Goal: Task Accomplishment & Management: Use online tool/utility

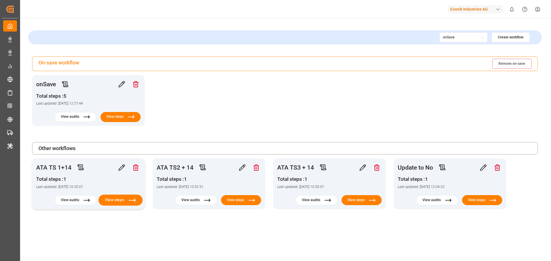
click at [116, 200] on button "View steps" at bounding box center [120, 200] width 44 height 11
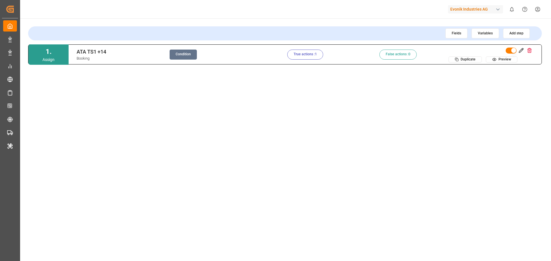
click at [310, 54] on button "True actions : 1" at bounding box center [305, 55] width 36 height 10
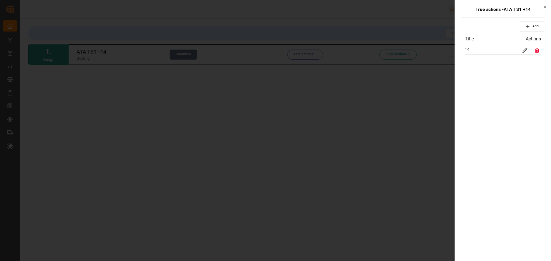
click at [527, 48] on div at bounding box center [524, 50] width 8 height 8
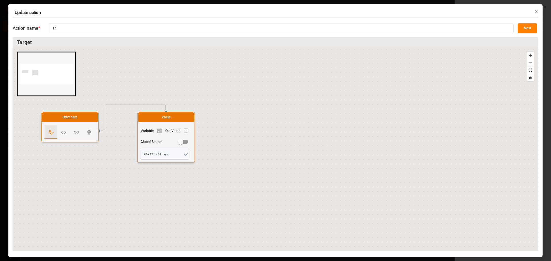
click at [530, 28] on button "Next" at bounding box center [526, 28] width 19 height 10
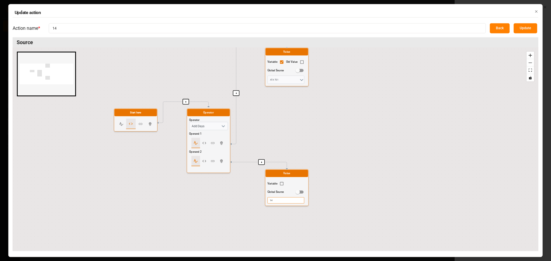
drag, startPoint x: 354, startPoint y: 149, endPoint x: 353, endPoint y: 92, distance: 56.8
click at [353, 92] on div "+ + + Start here Operator Operator Add Days Operand 1 Operand 2 Value Variable …" at bounding box center [275, 150] width 525 height 204
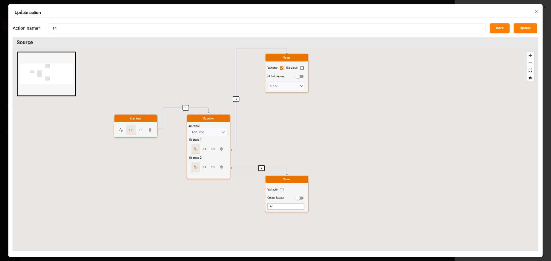
click at [537, 12] on icon "button" at bounding box center [536, 11] width 4 height 4
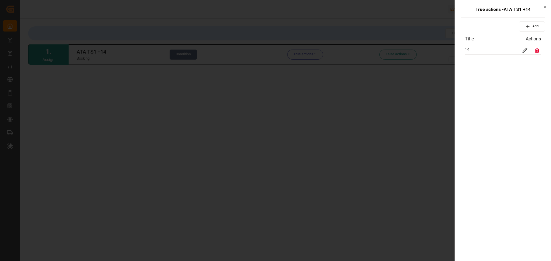
click at [543, 7] on icon "button" at bounding box center [544, 7] width 4 height 4
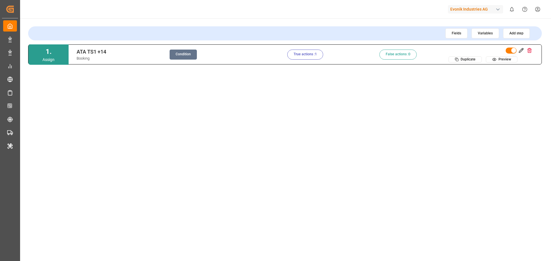
click at [186, 52] on button "Condition" at bounding box center [182, 55] width 27 height 10
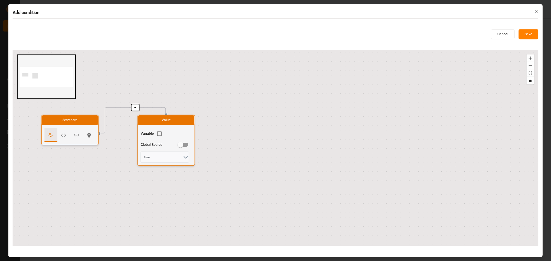
click at [509, 35] on button "Cancel" at bounding box center [503, 34] width 24 height 10
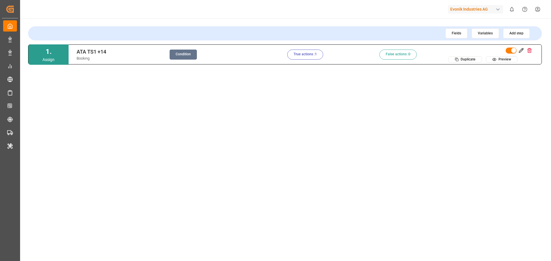
click at [307, 55] on button "True actions : 1" at bounding box center [305, 55] width 36 height 10
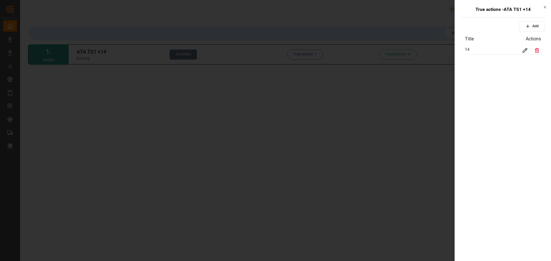
click at [527, 50] on icon at bounding box center [524, 50] width 5 height 5
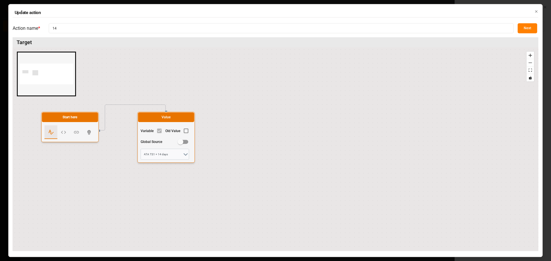
click at [536, 11] on icon "button" at bounding box center [536, 11] width 4 height 4
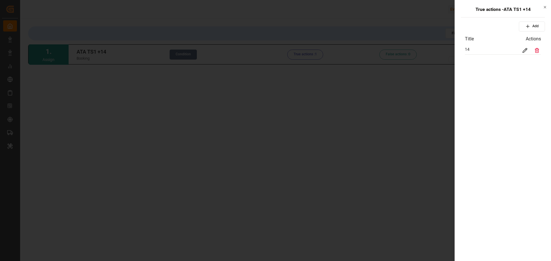
click at [544, 7] on icon "button" at bounding box center [545, 7] width 2 height 2
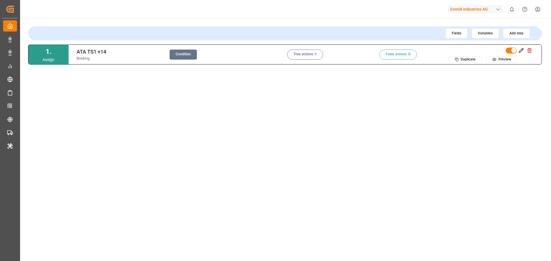
click at [188, 54] on button "Condition" at bounding box center [182, 55] width 27 height 10
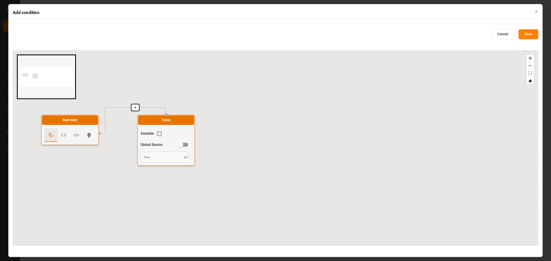
click at [537, 11] on icon "button" at bounding box center [536, 11] width 4 height 4
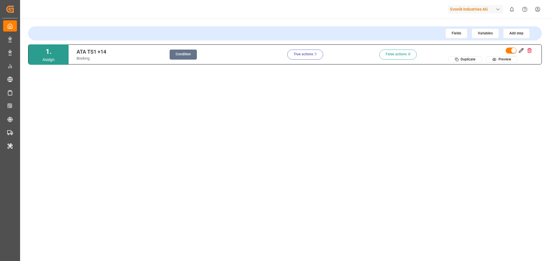
click at [180, 54] on button "Condition" at bounding box center [182, 55] width 27 height 10
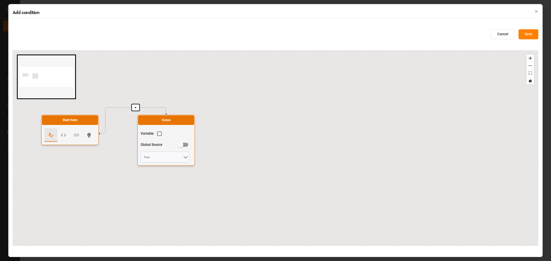
click at [537, 11] on icon "button" at bounding box center [536, 11] width 4 height 4
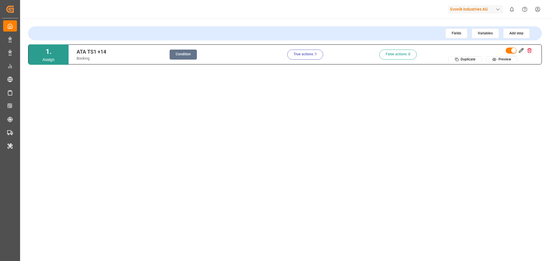
click at [300, 56] on button "True actions : 1" at bounding box center [305, 55] width 36 height 10
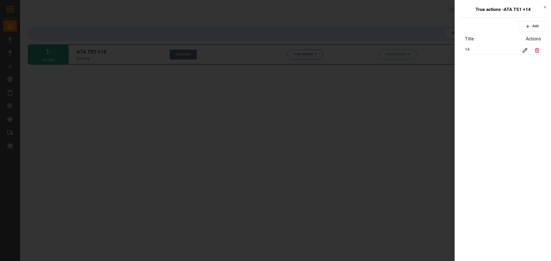
click at [522, 50] on icon at bounding box center [524, 50] width 5 height 5
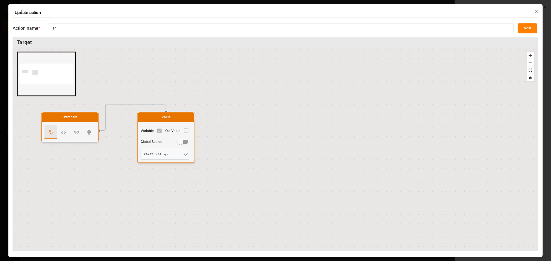
click at [532, 28] on button "Next" at bounding box center [526, 28] width 19 height 10
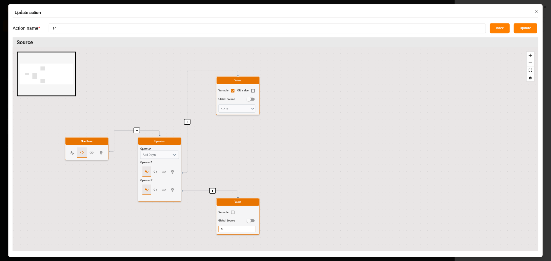
drag, startPoint x: 281, startPoint y: 203, endPoint x: 280, endPoint y: 160, distance: 42.7
click at [280, 160] on div "+ + + Start here Operator Operator Add Days Operand 1 Operand 2 Value Variable …" at bounding box center [275, 150] width 525 height 204
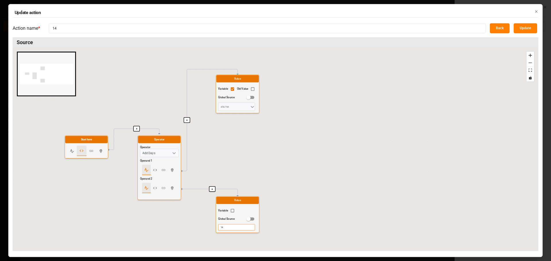
click at [535, 10] on icon "button" at bounding box center [536, 11] width 4 height 4
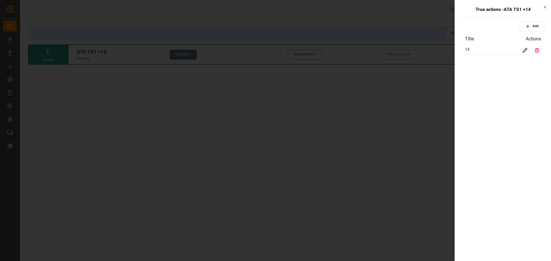
click at [547, 7] on div "True actions - ATA TS1 +14 Add Title Actions 14 Close" at bounding box center [502, 130] width 96 height 261
click at [541, 8] on h2 "True actions - ATA TS1 +14" at bounding box center [502, 9] width 84 height 7
click at [544, 5] on icon "button" at bounding box center [544, 7] width 4 height 4
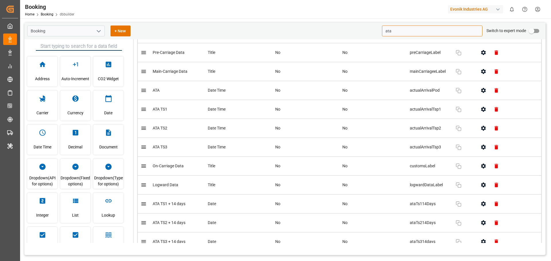
scroll to position [86, 0]
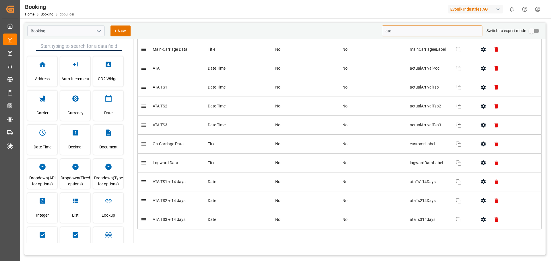
click at [481, 185] on icon "button" at bounding box center [483, 182] width 6 height 6
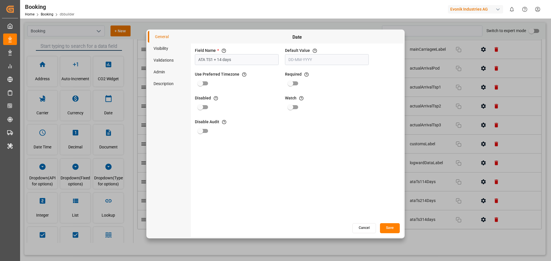
click at [167, 51] on li "Visibility" at bounding box center [169, 49] width 43 height 12
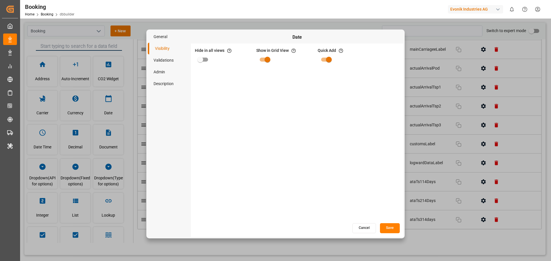
click at [164, 57] on li "Validations" at bounding box center [169, 60] width 43 height 12
click at [160, 70] on li "Admin" at bounding box center [169, 72] width 43 height 12
click at [161, 82] on li "Description" at bounding box center [169, 84] width 43 height 12
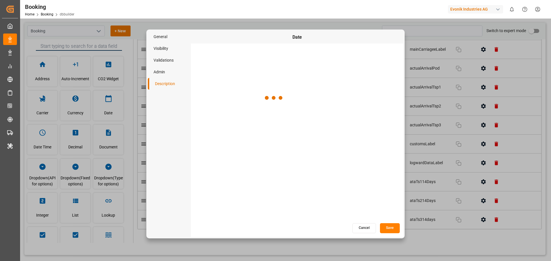
click at [161, 71] on li "Admin" at bounding box center [169, 72] width 43 height 12
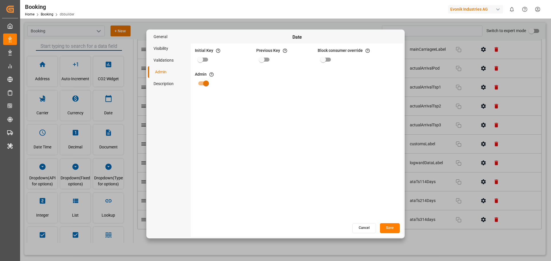
click at [361, 226] on button "Cancel" at bounding box center [364, 228] width 24 height 10
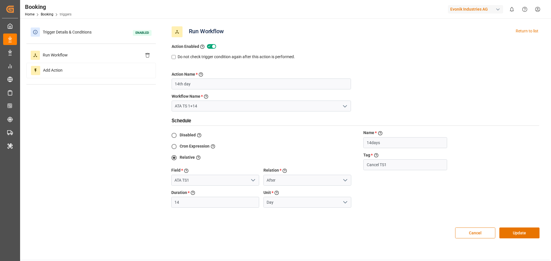
click at [416, 102] on div "Action Name * Give a name to the action being created 14th day Workflow Name * …" at bounding box center [355, 141] width 376 height 162
click at [79, 32] on span "Trigger Details & Conditions" at bounding box center [67, 32] width 54 height 9
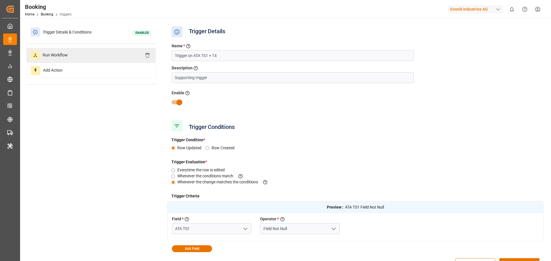
click at [72, 52] on div "Run Workflow" at bounding box center [90, 55] width 129 height 15
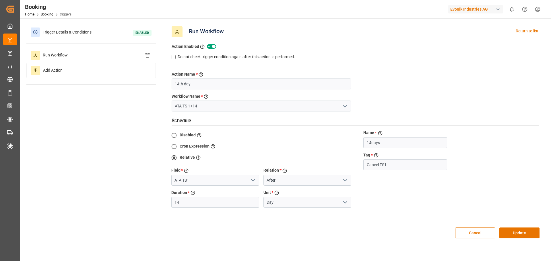
click at [528, 29] on div "Return to list" at bounding box center [526, 31] width 23 height 11
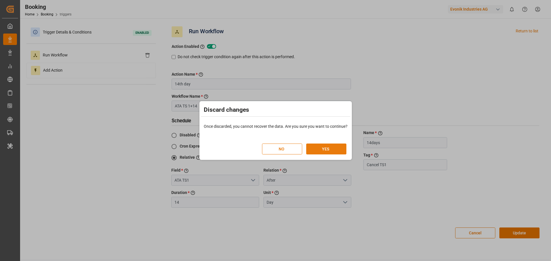
click at [333, 151] on button "YES" at bounding box center [326, 149] width 40 height 11
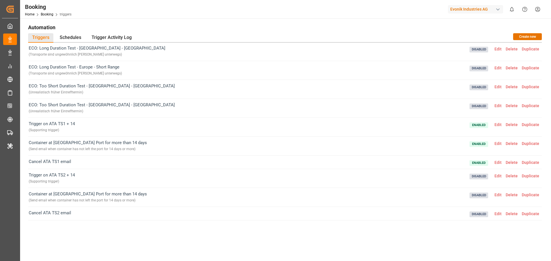
scroll to position [86, 0]
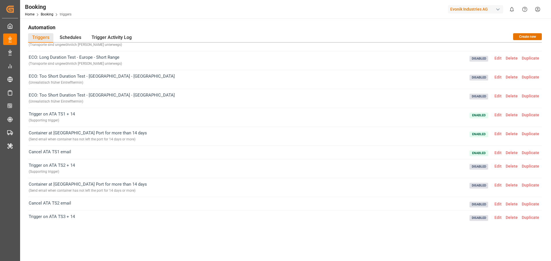
click at [494, 135] on span "Edit" at bounding box center [497, 134] width 11 height 5
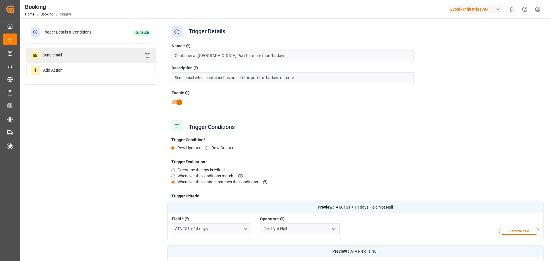
click at [90, 58] on div "Send email" at bounding box center [90, 55] width 129 height 15
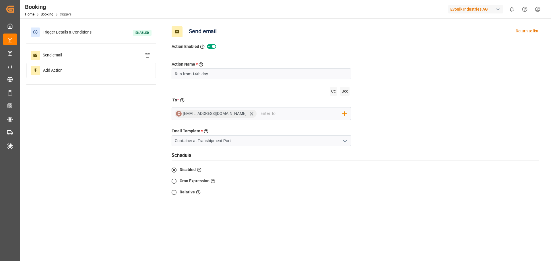
click at [345, 139] on icon "open menu" at bounding box center [344, 141] width 7 height 7
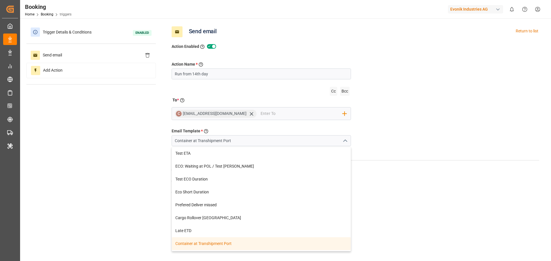
click at [345, 139] on icon "close menu" at bounding box center [344, 141] width 7 height 7
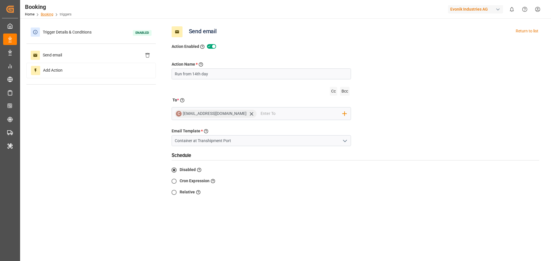
click at [49, 13] on link "Booking" at bounding box center [47, 14] width 13 height 4
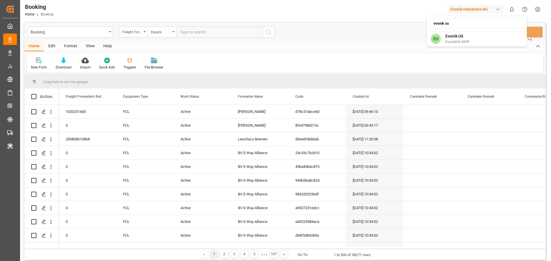
type input "evonik us"
click at [466, 34] on span "Evonik US" at bounding box center [457, 36] width 24 height 6
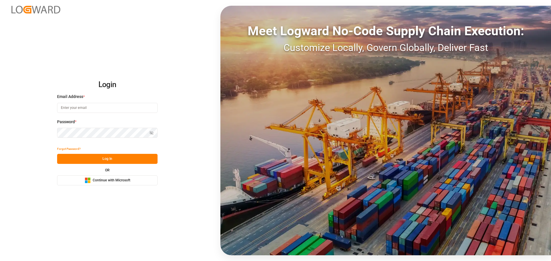
click at [111, 182] on span "Continue with Microsoft" at bounding box center [112, 180] width 38 height 5
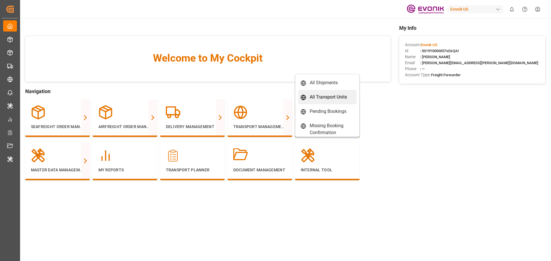
click at [324, 96] on div "All Transport Units" at bounding box center [327, 97] width 37 height 7
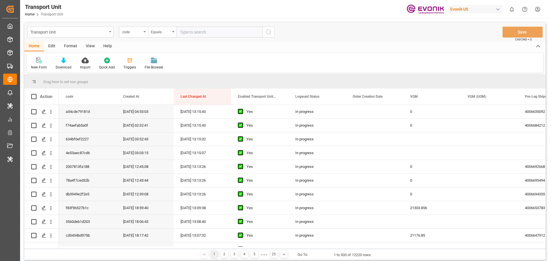
click at [55, 46] on div "Edit" at bounding box center [52, 47] width 16 height 10
click at [153, 61] on icon at bounding box center [155, 61] width 6 height 6
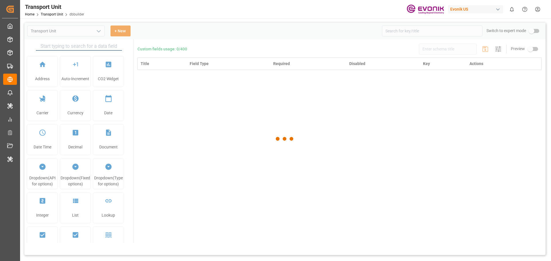
type input "Transport Unit"
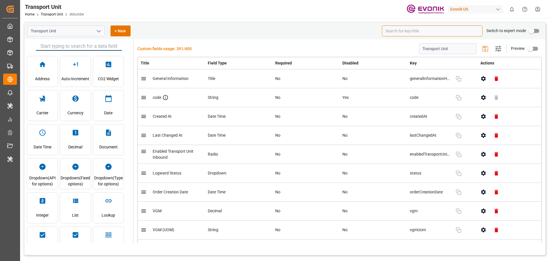
click at [408, 32] on input at bounding box center [432, 31] width 100 height 11
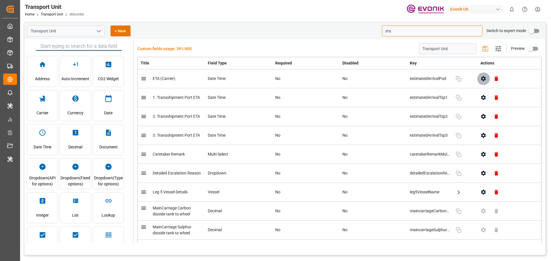
click at [481, 80] on icon "button" at bounding box center [483, 78] width 5 height 5
type input "eta"
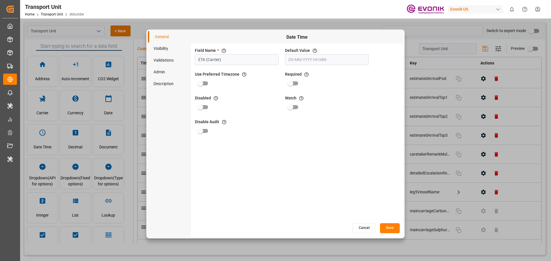
click at [164, 72] on li "Admin" at bounding box center [169, 72] width 43 height 12
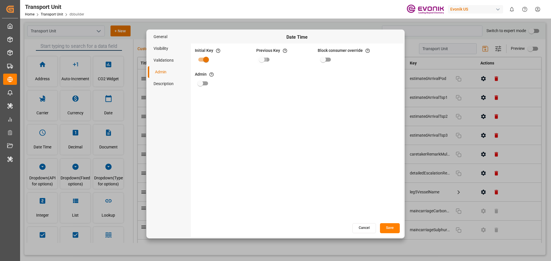
click at [268, 60] on input "primary checkbox" at bounding box center [261, 59] width 33 height 11
checkbox input "true"
click at [391, 230] on button "Save" at bounding box center [390, 228] width 20 height 10
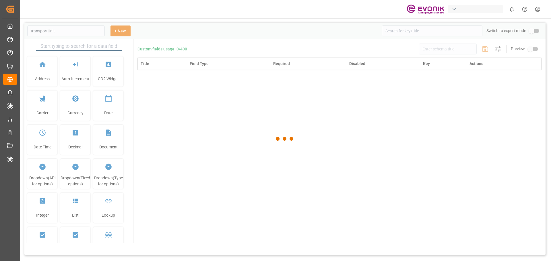
type input "Transport Unit"
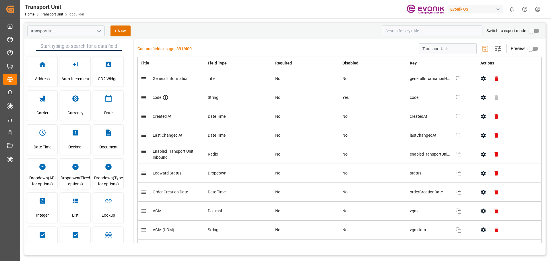
type input "Transport Unit"
click at [419, 34] on input at bounding box center [432, 31] width 100 height 11
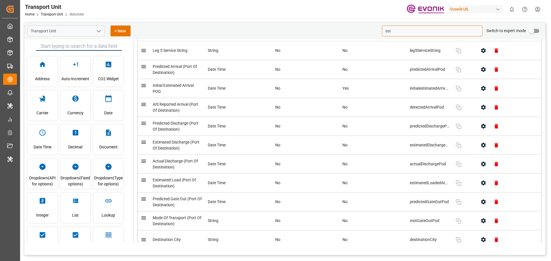
scroll to position [1032, 0]
drag, startPoint x: 392, startPoint y: 31, endPoint x: 377, endPoint y: 34, distance: 15.7
click at [377, 34] on div "Transport Unit + New est Switch to expert mode" at bounding box center [284, 31] width 521 height 17
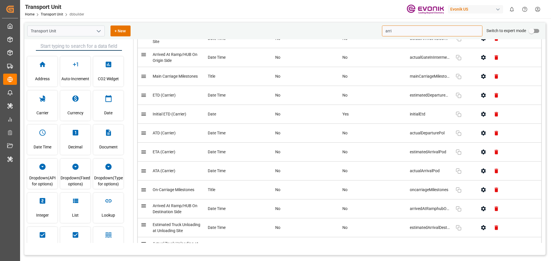
scroll to position [201, 0]
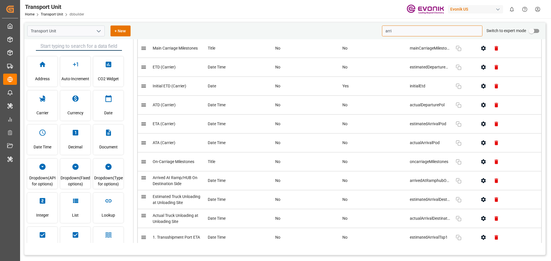
click at [482, 123] on icon "button" at bounding box center [483, 124] width 5 height 5
type input "arri"
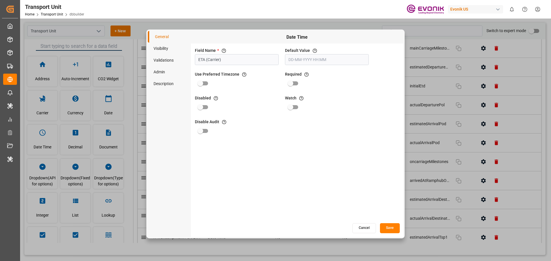
click at [167, 69] on li "Admin" at bounding box center [169, 72] width 43 height 12
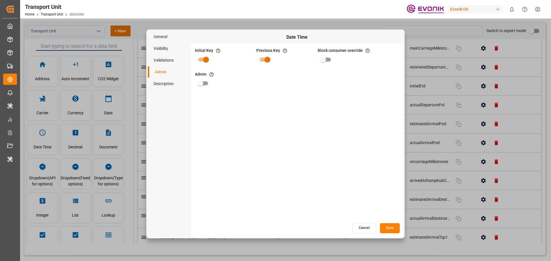
click at [369, 227] on button "Cancel" at bounding box center [364, 228] width 24 height 10
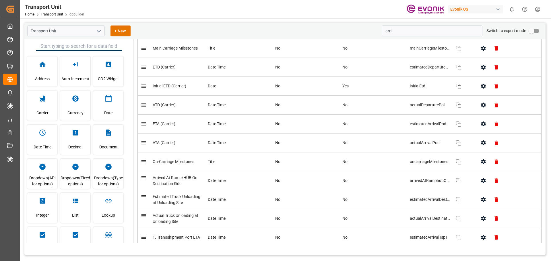
click at [50, 10] on div "Transport Unit" at bounding box center [54, 7] width 59 height 9
click at [46, 13] on link "Transport Unit" at bounding box center [52, 14] width 22 height 4
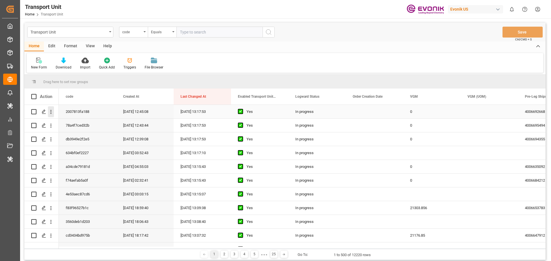
click at [50, 113] on icon "open menu" at bounding box center [51, 112] width 6 height 6
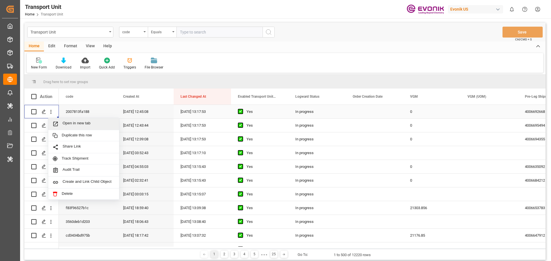
click at [70, 124] on span "Open in new tab" at bounding box center [89, 124] width 52 height 6
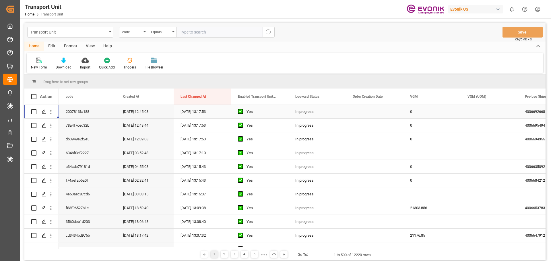
click at [55, 48] on div "Edit" at bounding box center [52, 47] width 16 height 10
click at [156, 61] on icon at bounding box center [156, 61] width 8 height 6
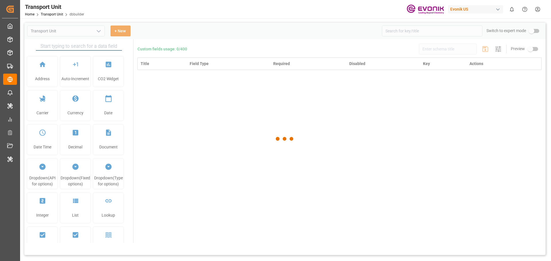
type input "Transport Unit"
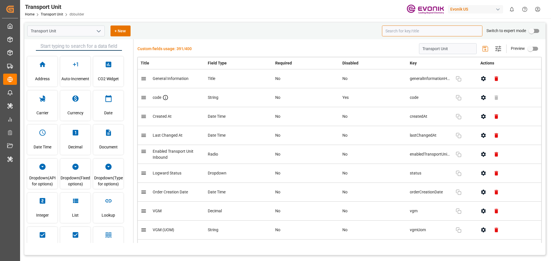
click at [405, 28] on input at bounding box center [432, 31] width 100 height 11
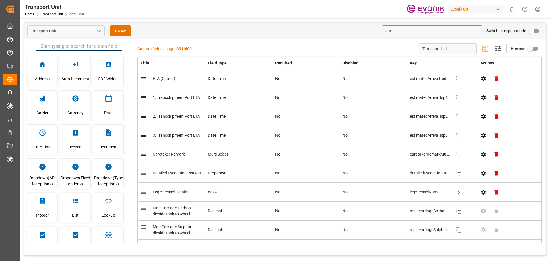
click at [481, 81] on icon "button" at bounding box center [483, 79] width 6 height 6
type input "eta"
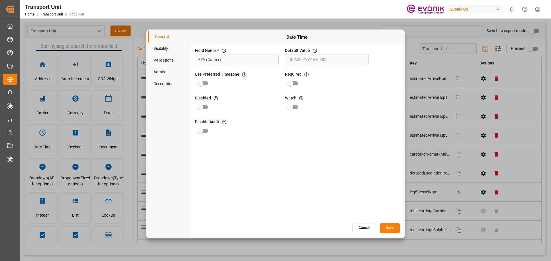
click at [158, 72] on li "Admin" at bounding box center [169, 72] width 43 height 12
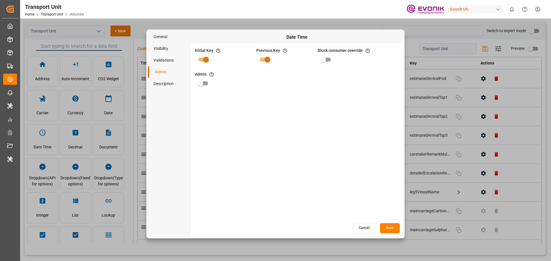
click at [172, 58] on li "Validations" at bounding box center [169, 60] width 43 height 12
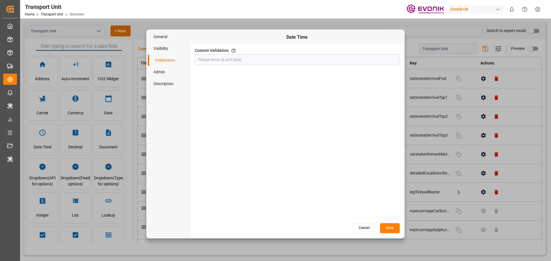
click at [167, 52] on li "Visibility" at bounding box center [169, 49] width 43 height 12
click at [172, 36] on li "General" at bounding box center [169, 37] width 43 height 12
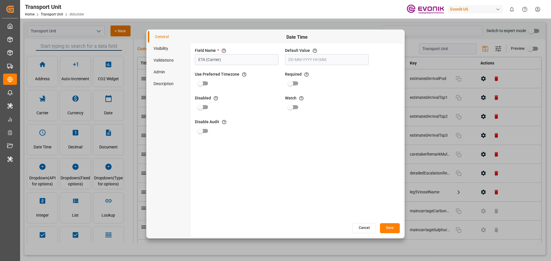
click at [167, 59] on li "Validations" at bounding box center [169, 60] width 43 height 12
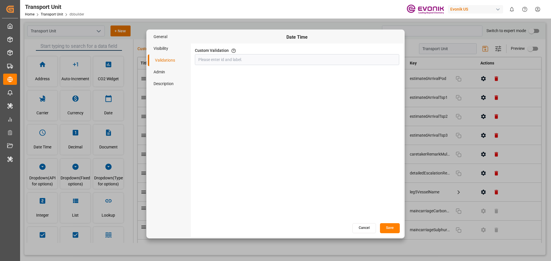
click at [166, 70] on li "Admin" at bounding box center [169, 72] width 43 height 12
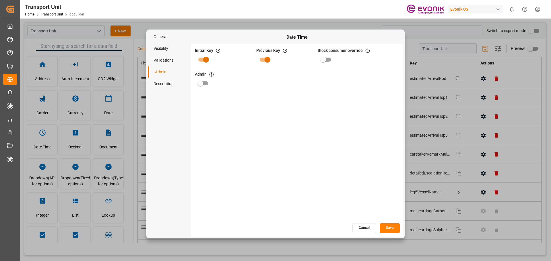
click at [361, 231] on button "Cancel" at bounding box center [364, 228] width 24 height 10
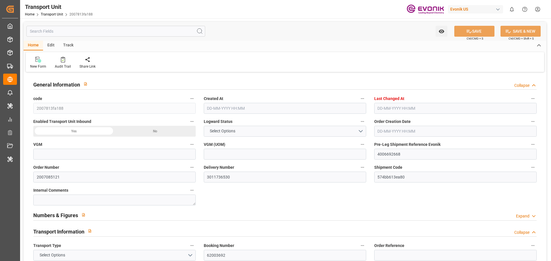
type input "0"
type input "AC Containerline"
type input "AC Containerline GmbH"
type input "USSAV"
type input "CALIV"
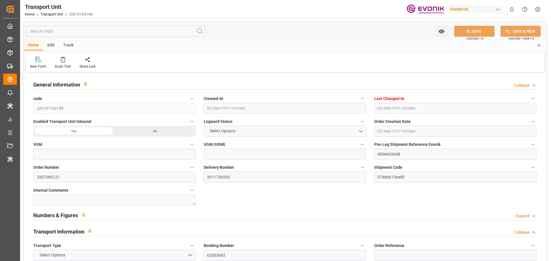
type input "18687.36"
type input "01-08-2025 12:45"
type input "12-08-2025 13:17"
type input "17-09-2025"
type input "24-08-2025 00:00"
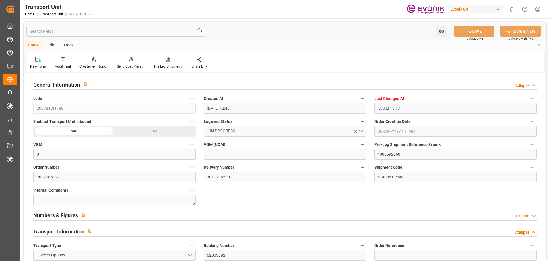
type input "17-08-2025 00:00"
type input "24-08-2025 00:00"
type input "10-09-2025 00:00"
type input "08-09-2025 00:00"
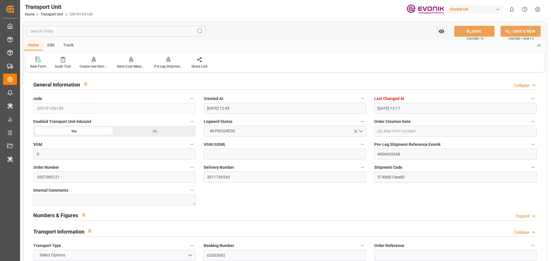
type input "20-08-2025 17:00"
click at [93, 29] on input "text" at bounding box center [115, 31] width 179 height 11
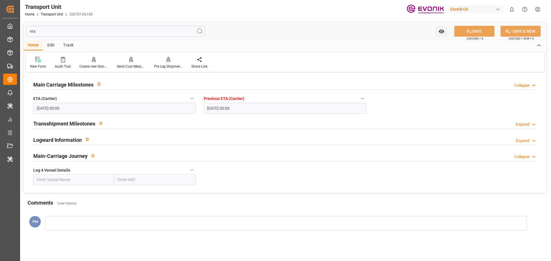
type input "eta"
click at [362, 99] on icon "button" at bounding box center [362, 98] width 3 height 1
click at [415, 99] on div at bounding box center [275, 130] width 551 height 261
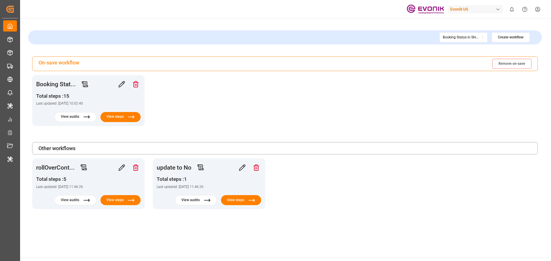
click at [510, 37] on button "Create workflow" at bounding box center [510, 37] width 38 height 10
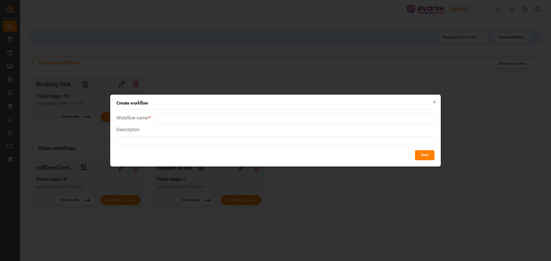
click at [181, 118] on input at bounding box center [295, 118] width 280 height 10
type input "ATA TS1 + 14 days"
click at [425, 157] on button "Next" at bounding box center [424, 155] width 19 height 10
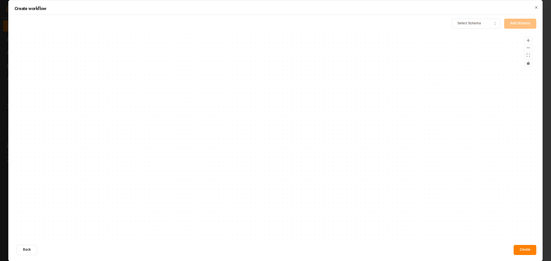
drag, startPoint x: 252, startPoint y: 123, endPoint x: 270, endPoint y: 126, distance: 18.3
click at [270, 126] on div at bounding box center [275, 137] width 521 height 208
click at [490, 26] on button "Select Schema" at bounding box center [476, 24] width 48 height 10
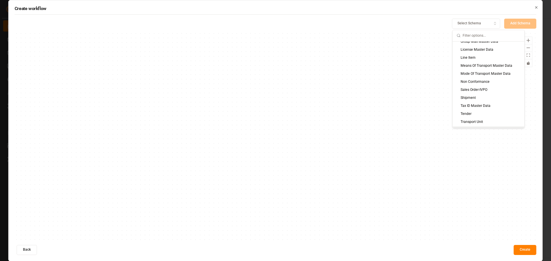
scroll to position [75, 0]
click at [490, 105] on div "Transport Unit" at bounding box center [488, 108] width 72 height 8
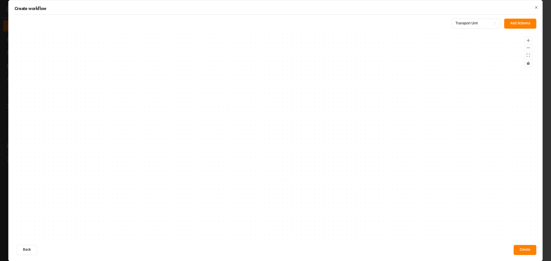
click at [523, 250] on button "Create" at bounding box center [524, 250] width 23 height 10
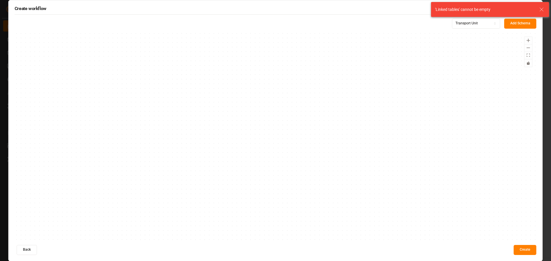
click at [512, 23] on button "Add Schema" at bounding box center [520, 24] width 32 height 10
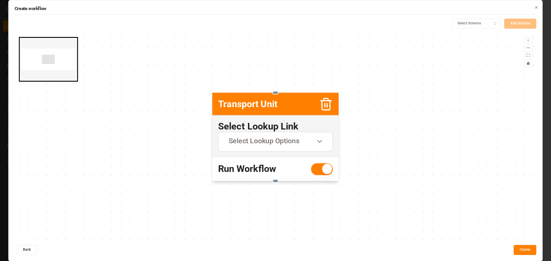
click at [267, 144] on span "Select Lookup Options" at bounding box center [264, 141] width 71 height 10
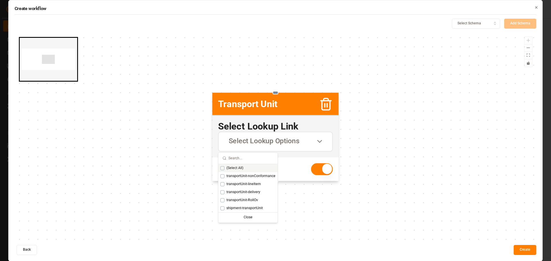
click at [536, 6] on icon "button" at bounding box center [536, 7] width 4 height 4
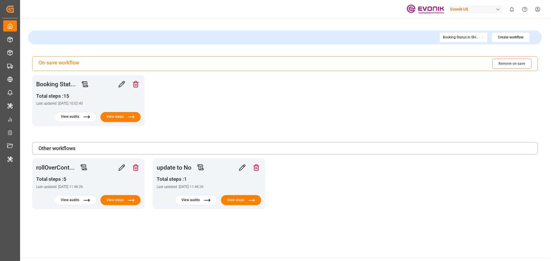
click at [473, 36] on div "Booking Status in Shipment table" at bounding box center [460, 37] width 36 height 5
click at [512, 36] on button "Create workflow" at bounding box center [510, 37] width 38 height 10
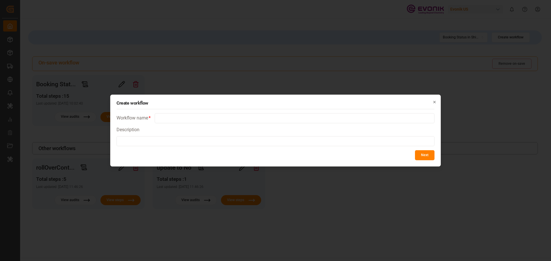
click at [168, 117] on input at bounding box center [295, 118] width 280 height 10
type input "ATA TS1 + 14 days"
click at [423, 157] on button "Next" at bounding box center [424, 155] width 19 height 10
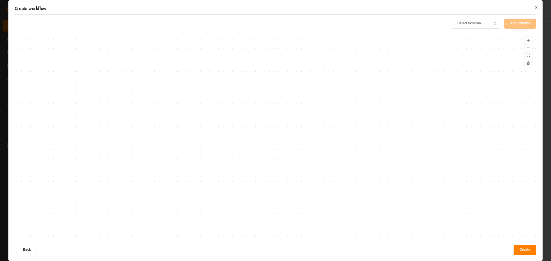
click at [520, 248] on button "Create" at bounding box center [524, 250] width 23 height 10
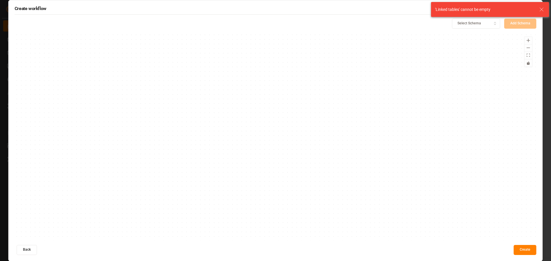
click at [495, 23] on icon "button" at bounding box center [495, 23] width 4 height 5
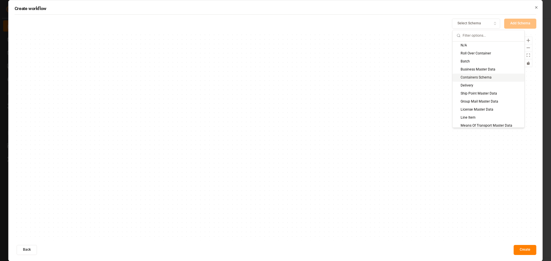
click at [487, 77] on div "Containers Schema" at bounding box center [488, 78] width 72 height 8
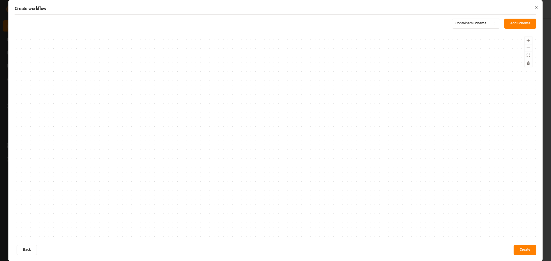
click at [491, 24] on div "button" at bounding box center [495, 23] width 8 height 3
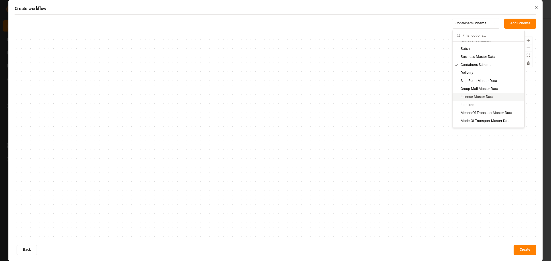
scroll to position [0, 0]
click at [481, 45] on div "N/A" at bounding box center [488, 46] width 72 height 8
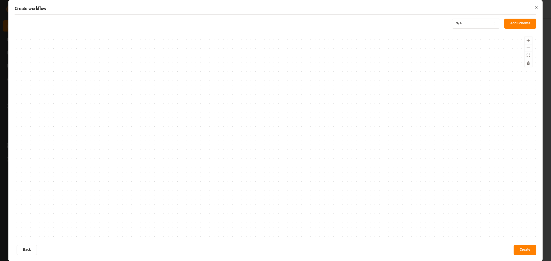
click at [495, 24] on icon "button" at bounding box center [494, 24] width 1 height 1
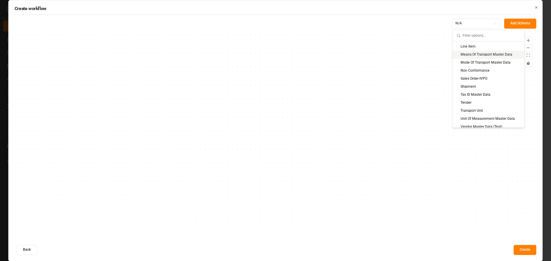
scroll to position [75, 0]
click at [536, 8] on icon "button" at bounding box center [536, 7] width 4 height 4
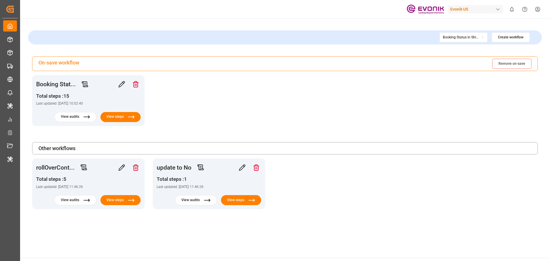
click at [506, 41] on button "Create workflow" at bounding box center [510, 37] width 38 height 10
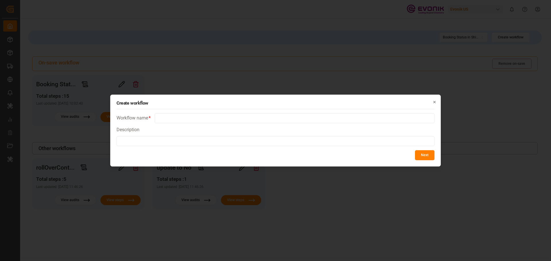
click at [173, 118] on input at bounding box center [295, 118] width 280 height 10
type input "ATA TS1 + 14 days"
click at [427, 154] on button "Next" at bounding box center [424, 155] width 19 height 10
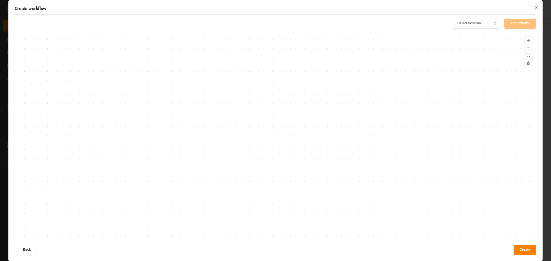
drag, startPoint x: 187, startPoint y: 123, endPoint x: 283, endPoint y: 153, distance: 100.9
click at [284, 153] on div at bounding box center [275, 137] width 521 height 208
drag, startPoint x: 218, startPoint y: 109, endPoint x: 157, endPoint y: 106, distance: 60.8
click at [157, 106] on div at bounding box center [275, 137] width 521 height 208
click at [490, 24] on div "Select Schema" at bounding box center [476, 23] width 46 height 5
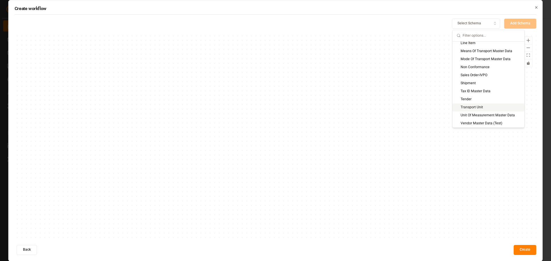
click at [475, 107] on div "Transport Unit" at bounding box center [488, 108] width 72 height 8
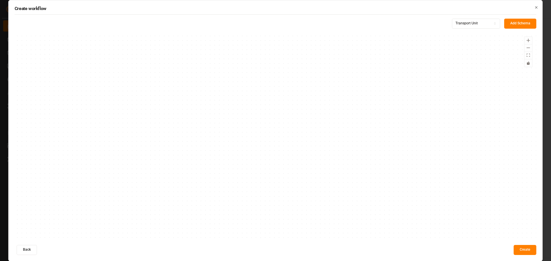
click at [521, 25] on button "Add Schema" at bounding box center [520, 24] width 32 height 10
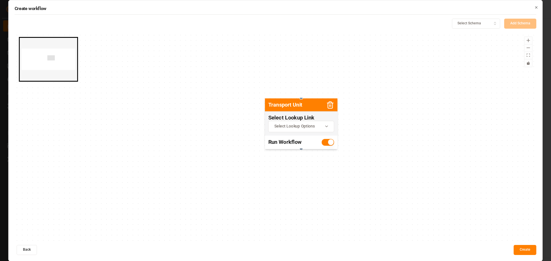
click at [327, 130] on button "Select Lookup Options" at bounding box center [301, 125] width 66 height 11
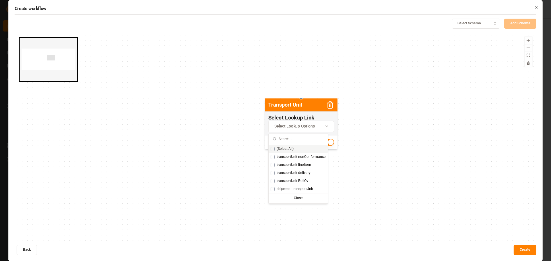
click at [328, 128] on icon "button" at bounding box center [326, 126] width 8 height 5
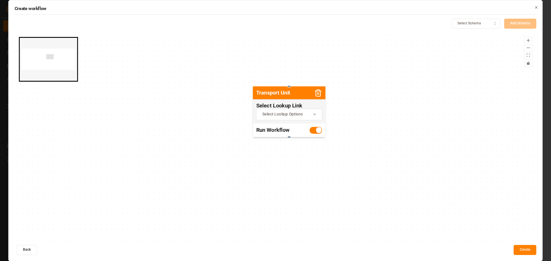
drag, startPoint x: 310, startPoint y: 103, endPoint x: 296, endPoint y: 91, distance: 17.9
click at [296, 91] on div "Transport Unit" at bounding box center [289, 92] width 73 height 13
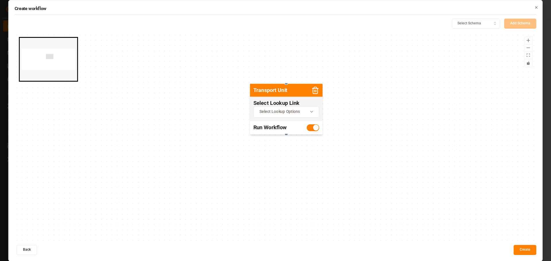
drag, startPoint x: 286, startPoint y: 93, endPoint x: 283, endPoint y: 90, distance: 4.3
click at [283, 90] on h3 "Transport Unit" at bounding box center [270, 90] width 34 height 6
click at [316, 112] on div "Select Lookup Options" at bounding box center [286, 112] width 63 height 6
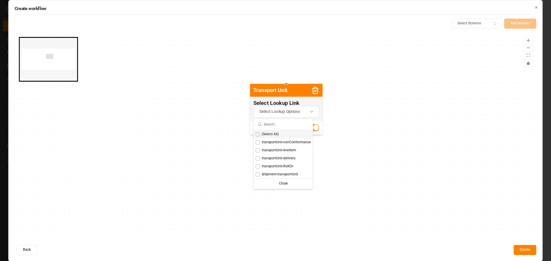
click at [313, 111] on icon "button" at bounding box center [311, 112] width 8 height 5
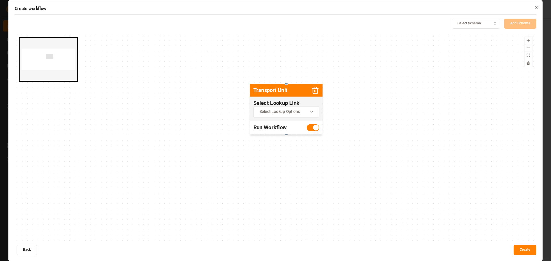
click at [531, 251] on button "Create" at bounding box center [524, 250] width 23 height 10
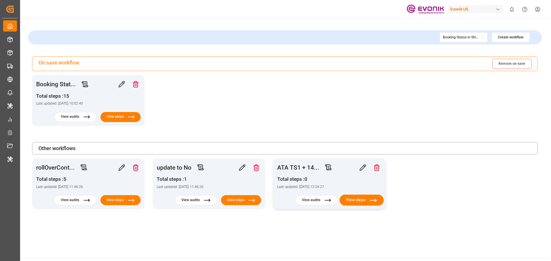
click at [367, 202] on button "View steps" at bounding box center [361, 200] width 44 height 11
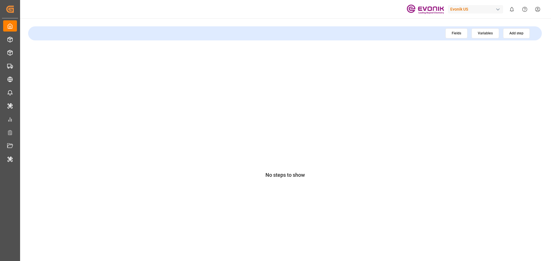
click at [518, 36] on button "Add step" at bounding box center [516, 33] width 27 height 10
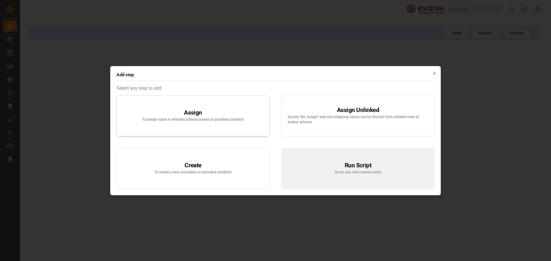
click at [214, 110] on h3 "Assign" at bounding box center [193, 113] width 102 height 6
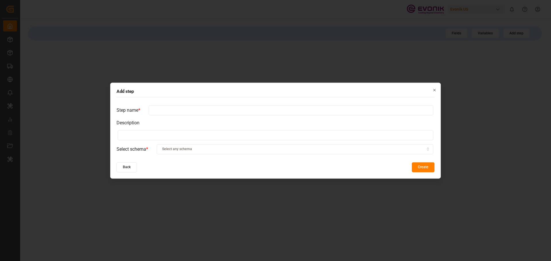
click at [204, 110] on input at bounding box center [291, 110] width 284 height 10
type input "add 14 days to ATA TS1"
click at [193, 150] on div "Select any schema" at bounding box center [295, 149] width 274 height 5
click at [179, 174] on div "Transport Unit" at bounding box center [193, 171] width 72 height 8
click at [422, 166] on button "Create" at bounding box center [422, 167] width 23 height 10
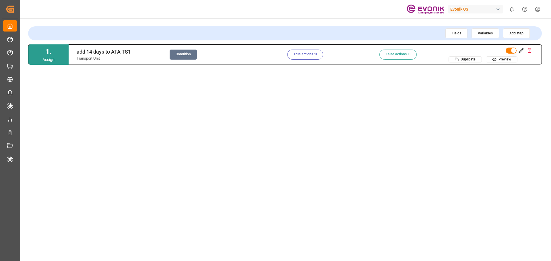
click at [186, 58] on button "Condition" at bounding box center [182, 55] width 27 height 10
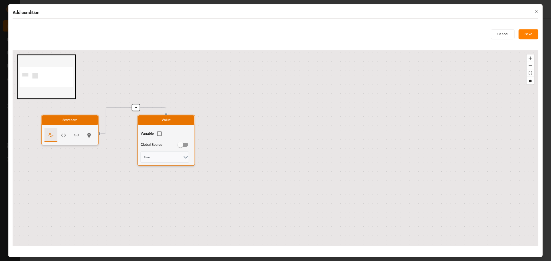
click at [533, 34] on button "Save" at bounding box center [528, 34] width 20 height 10
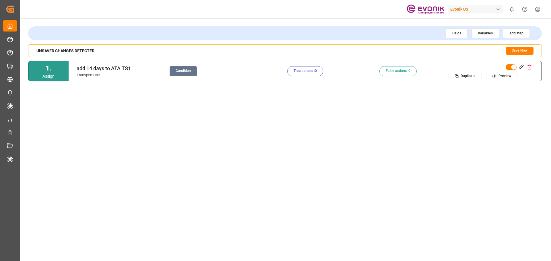
click at [309, 71] on button "True actions : 0" at bounding box center [305, 71] width 36 height 10
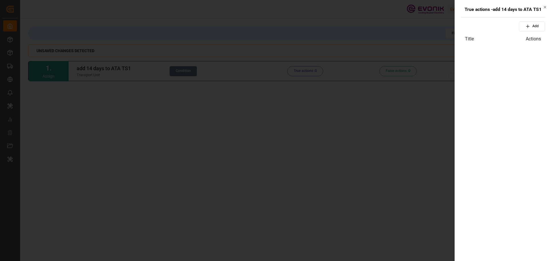
click at [534, 27] on button "Add" at bounding box center [531, 27] width 26 height 10
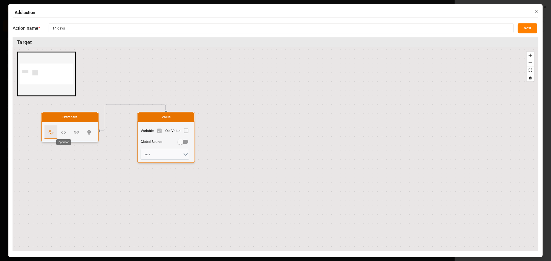
type input "14 days"
click at [531, 25] on button "Next" at bounding box center [526, 28] width 19 height 10
click at [62, 135] on icon "scrollable force tabs example" at bounding box center [64, 132] width 6 height 6
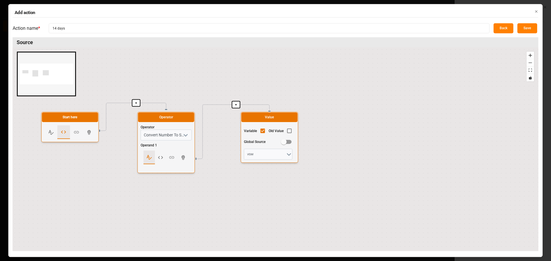
click at [188, 134] on icon "open menu" at bounding box center [185, 135] width 7 height 7
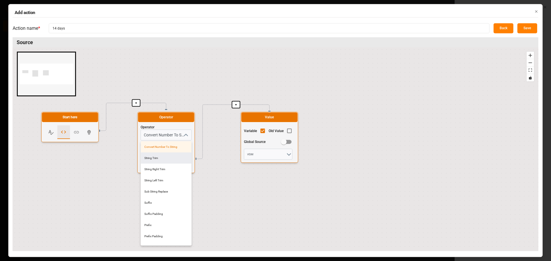
click at [50, 131] on icon "scrollable force tabs example" at bounding box center [51, 132] width 6 height 6
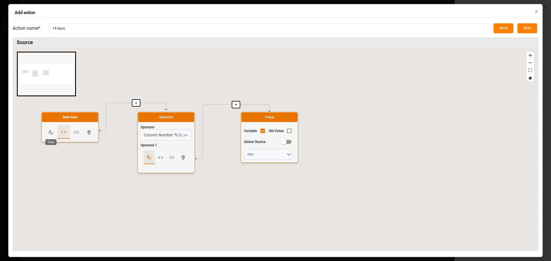
click at [52, 132] on icon "scrollable force tabs example" at bounding box center [51, 132] width 6 height 6
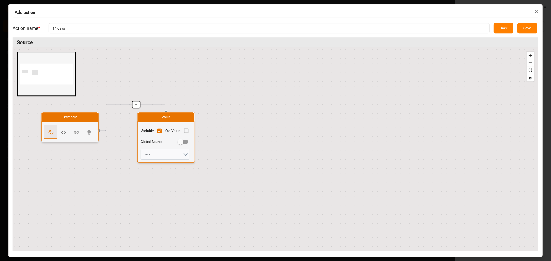
click at [186, 154] on polyline "open menu" at bounding box center [185, 155] width 3 height 2
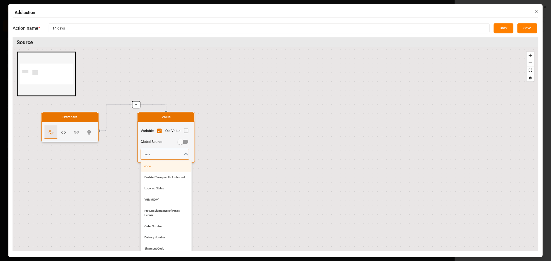
drag, startPoint x: 159, startPoint y: 151, endPoint x: 140, endPoint y: 152, distance: 19.5
click at [140, 152] on div "code code Enabled Transport Unit Inbound Logward Status VGM (UOM) Pre-Leg Shipm…" at bounding box center [166, 154] width 60 height 12
type input "a"
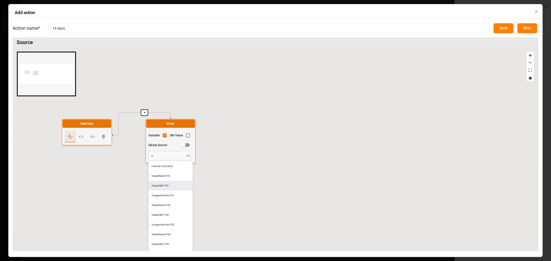
type input "code"
click at [535, 11] on icon "button" at bounding box center [536, 11] width 4 height 4
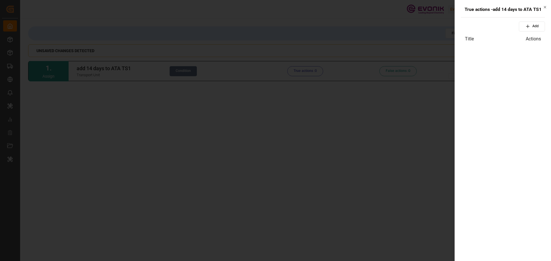
click at [547, 8] on div "True actions - add 14 days to ATA TS1 Add Title Actions Close" at bounding box center [502, 130] width 96 height 261
click at [544, 6] on icon "button" at bounding box center [544, 7] width 4 height 4
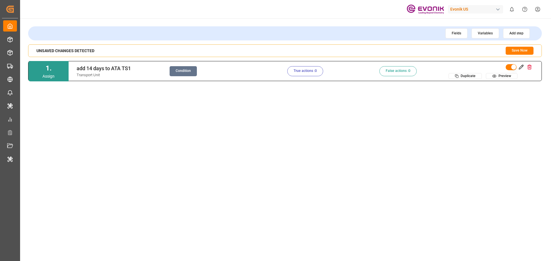
click at [520, 50] on button "Save Now" at bounding box center [519, 51] width 28 height 8
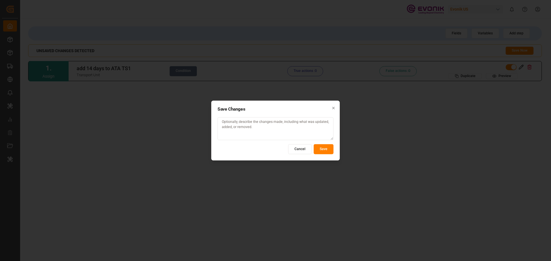
click at [324, 149] on button "Save" at bounding box center [323, 149] width 20 height 10
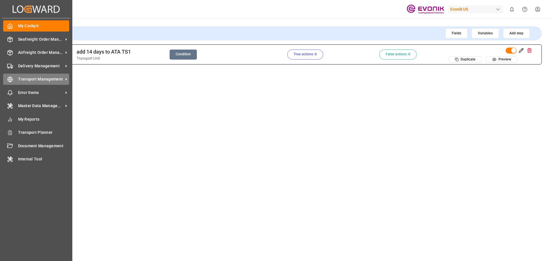
click at [32, 78] on span "Transport Management" at bounding box center [40, 79] width 45 height 6
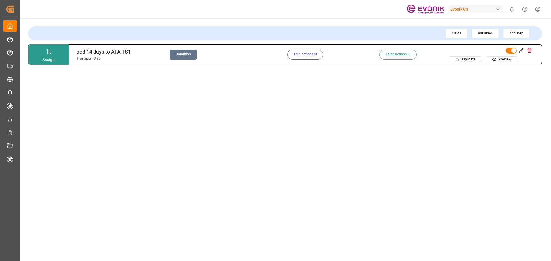
click at [312, 54] on button "True actions : 0" at bounding box center [305, 55] width 36 height 10
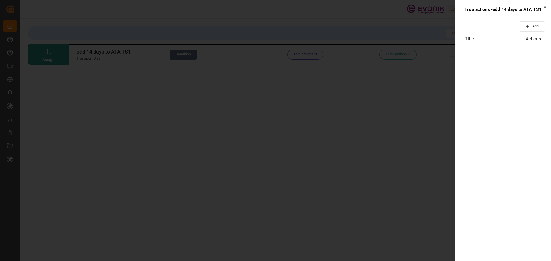
click at [539, 28] on button "Add" at bounding box center [531, 27] width 26 height 10
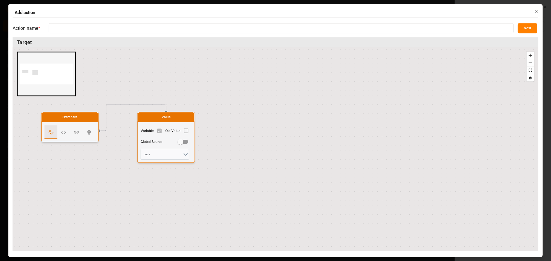
click at [185, 156] on icon "open menu" at bounding box center [185, 154] width 7 height 7
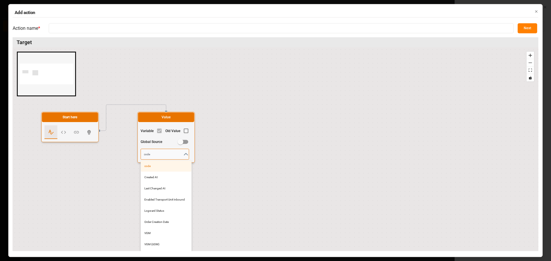
drag, startPoint x: 164, startPoint y: 152, endPoint x: 136, endPoint y: 154, distance: 27.3
click at [136, 154] on div "code code Created At Last Changed At Enabled Transport Unit Inbound Logward Sta…" at bounding box center [166, 154] width 60 height 12
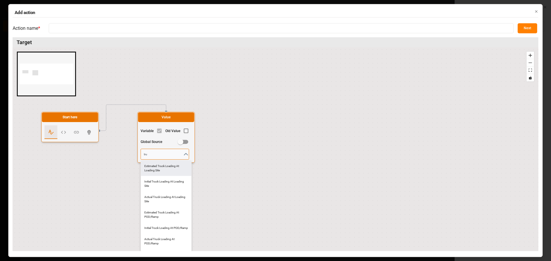
drag, startPoint x: 149, startPoint y: 154, endPoint x: 135, endPoint y: 154, distance: 14.0
click at [135, 154] on div "Start here Value Variable Old Value Global Source tru Estimated Truck Loading A…" at bounding box center [275, 150] width 525 height 204
click at [152, 155] on input "tru" at bounding box center [164, 154] width 48 height 11
drag, startPoint x: 152, startPoint y: 155, endPoint x: 142, endPoint y: 156, distance: 10.7
click at [142, 156] on input "tru" at bounding box center [164, 154] width 48 height 11
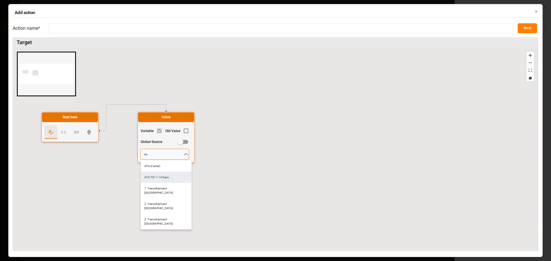
click at [161, 178] on div "ATA TS1 + 14 Days" at bounding box center [166, 177] width 50 height 11
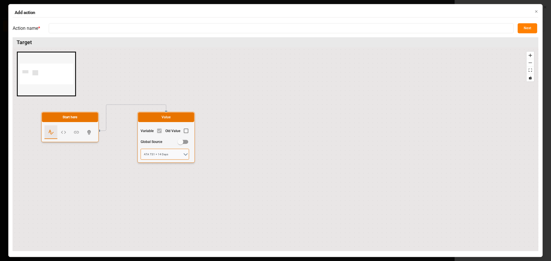
type input "ATA TS1 + 14 Days"
click at [284, 159] on div "Start here Value Variable Old Value Global Source ATA TS1 + 14 Days" at bounding box center [275, 150] width 525 height 204
click at [523, 26] on button "Next" at bounding box center [526, 28] width 19 height 10
click at [62, 134] on icon "scrollable force tabs example" at bounding box center [63, 132] width 5 height 3
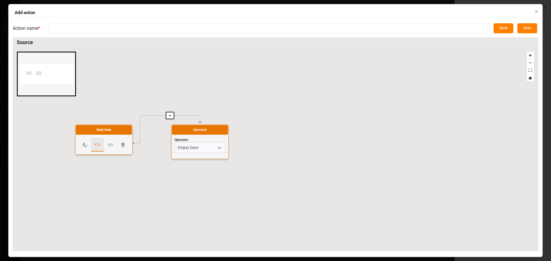
drag, startPoint x: 247, startPoint y: 97, endPoint x: 270, endPoint y: 120, distance: 33.0
click at [271, 120] on div "+ Start here Operator Operator Empty Date" at bounding box center [275, 150] width 525 height 204
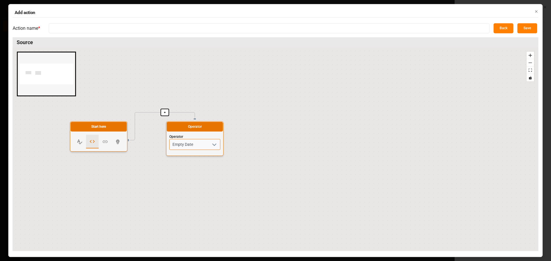
click at [193, 144] on input "Empty Date" at bounding box center [194, 144] width 51 height 11
click at [215, 146] on icon "open menu" at bounding box center [214, 144] width 7 height 7
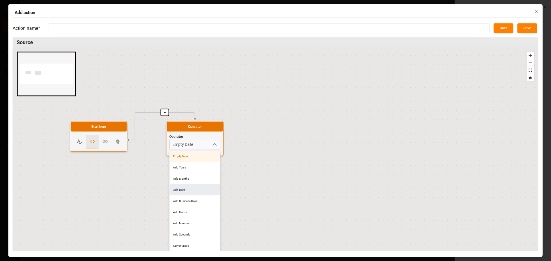
click at [196, 190] on div "Add Days" at bounding box center [194, 190] width 50 height 11
type input "Add Days"
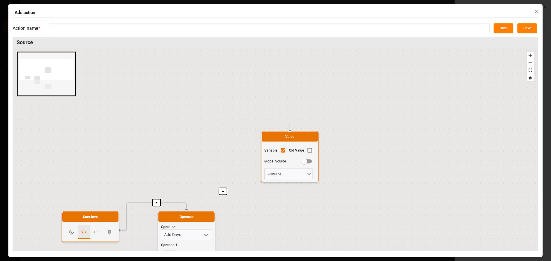
drag, startPoint x: 333, startPoint y: 139, endPoint x: 300, endPoint y: 55, distance: 90.3
click at [300, 55] on div "+ + + Start here Operator Operator Add Days Operand 1 Operand 2 Value Variable …" at bounding box center [275, 150] width 525 height 204
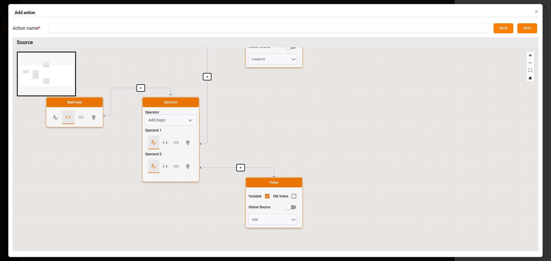
drag, startPoint x: 284, startPoint y: 136, endPoint x: 287, endPoint y: 105, distance: 31.8
click at [287, 105] on div "+ + + Start here Operator Operator Add Days Operand 1 Operand 2 Value Variable …" at bounding box center [275, 150] width 525 height 204
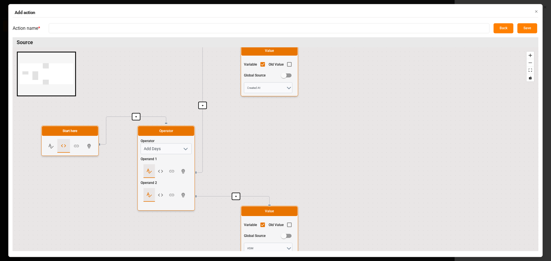
drag, startPoint x: 281, startPoint y: 108, endPoint x: 276, endPoint y: 141, distance: 33.4
click at [276, 141] on div "+ + + Start here Operator Operator Add Days Operand 1 Operand 2 Value Variable …" at bounding box center [275, 150] width 525 height 204
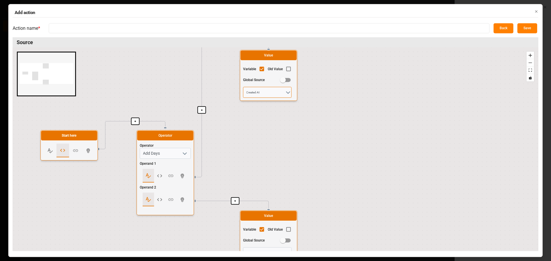
drag, startPoint x: 267, startPoint y: 90, endPoint x: 241, endPoint y: 95, distance: 25.7
click at [241, 95] on div "Created At" at bounding box center [269, 92] width 60 height 12
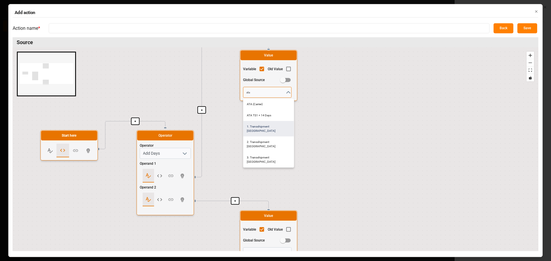
click at [279, 127] on div "1. Transshipment Port ATA" at bounding box center [268, 128] width 50 height 15
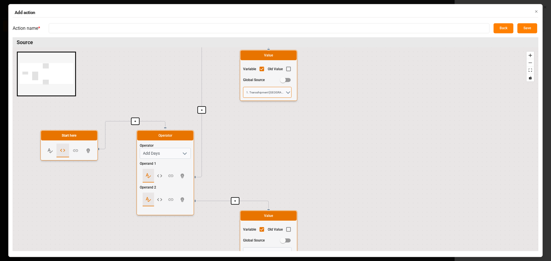
type input "1. Transshipment Port ATA"
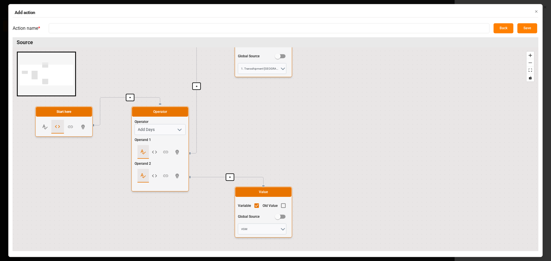
drag, startPoint x: 285, startPoint y: 163, endPoint x: 280, endPoint y: 140, distance: 24.4
click at [280, 140] on div "+ + + Start here Operator Operator Add Days Operand 1 Operand 2 Value Variable …" at bounding box center [275, 150] width 525 height 204
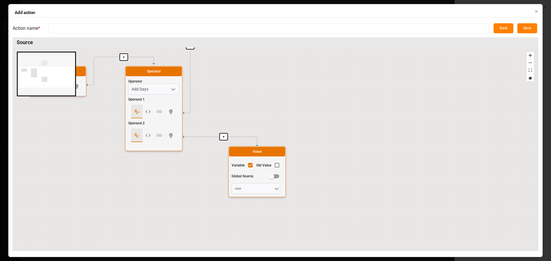
drag, startPoint x: 273, startPoint y: 142, endPoint x: 267, endPoint y: 108, distance: 34.4
click at [267, 108] on div "+ + + Start here Operator Operator Add Days Operand 1 Operand 2 Value Variable …" at bounding box center [275, 150] width 525 height 204
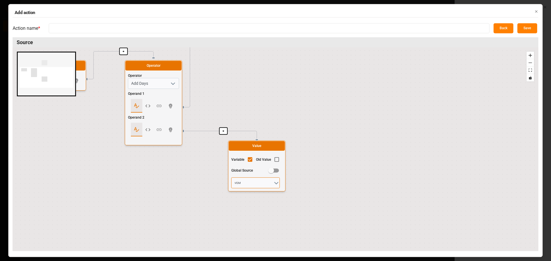
drag, startPoint x: 267, startPoint y: 186, endPoint x: 225, endPoint y: 185, distance: 41.6
click at [225, 185] on div "+ + + Start here Operator Operator Add Days Operand 1 Operand 2 Value Variable …" at bounding box center [275, 150] width 525 height 204
drag, startPoint x: 255, startPoint y: 185, endPoint x: 233, endPoint y: 183, distance: 21.6
click at [233, 183] on input "VGM14" at bounding box center [255, 183] width 48 height 11
type input "VGM"
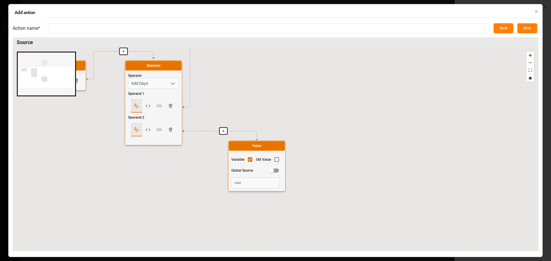
click at [246, 158] on input "primary checkbox" at bounding box center [249, 161] width 11 height 11
checkbox input "false"
drag, startPoint x: 244, startPoint y: 182, endPoint x: 217, endPoint y: 180, distance: 27.3
click at [217, 180] on div "+ + + Start here Operator Operator Add Days Operand 1 Operand 2 Value Variable …" at bounding box center [275, 150] width 525 height 204
type input "14"
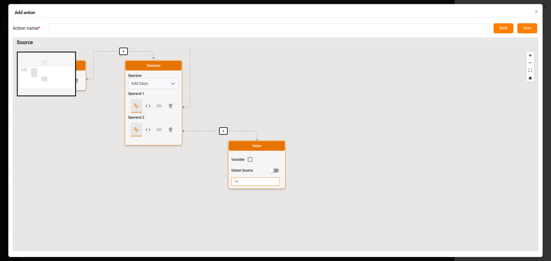
click at [333, 154] on div "+ + + Start here Operator Operator Add Days Operand 1 Operand 2 Value Variable …" at bounding box center [275, 150] width 525 height 204
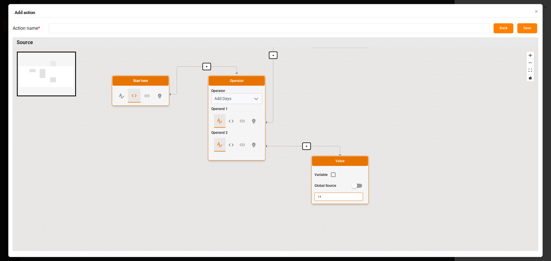
drag, startPoint x: 257, startPoint y: 113, endPoint x: 323, endPoint y: 128, distance: 67.7
click at [323, 128] on div "+ + + Start here Operator Operator Add Days Operand 1 Operand 2 Value Variable …" at bounding box center [275, 150] width 525 height 204
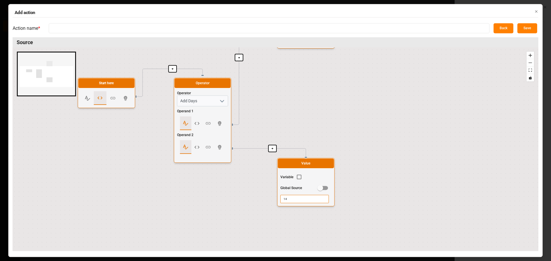
drag, startPoint x: 315, startPoint y: 130, endPoint x: 289, endPoint y: 131, distance: 25.8
click at [289, 131] on div "+ + + Start here Operator Operator Add Days Operand 1 Operand 2 Value Variable …" at bounding box center [275, 150] width 525 height 204
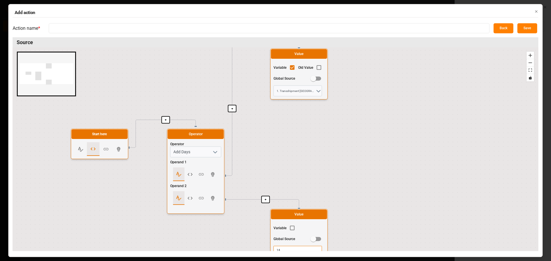
drag, startPoint x: 353, startPoint y: 87, endPoint x: 346, endPoint y: 140, distance: 52.7
click at [346, 139] on div "+ + + Start here Operator Operator Add Days Operand 1 Operand 2 Value Variable …" at bounding box center [275, 150] width 525 height 204
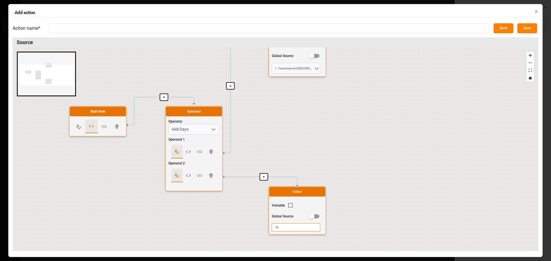
drag, startPoint x: 309, startPoint y: 155, endPoint x: 306, endPoint y: 126, distance: 29.7
click at [307, 123] on div "+ + + Start here Operator Operator Add Days Operand 1 Operand 2 Value Variable …" at bounding box center [275, 150] width 525 height 204
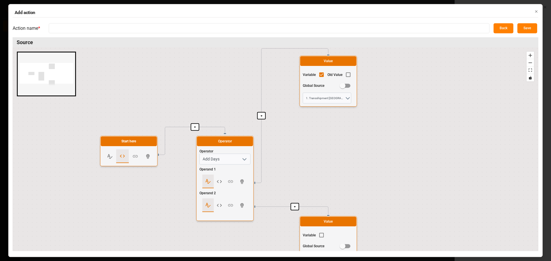
drag, startPoint x: 343, startPoint y: 122, endPoint x: 383, endPoint y: 167, distance: 60.3
click at [383, 167] on div "+ + + Start here Operator Operator Add Days Operand 1 Operand 2 Value Variable …" at bounding box center [275, 150] width 525 height 204
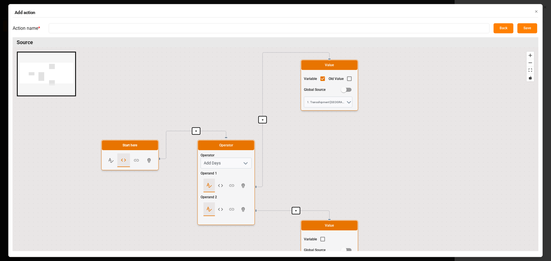
drag, startPoint x: 486, startPoint y: 111, endPoint x: 428, endPoint y: 92, distance: 61.0
click at [428, 92] on div "+ + + Start here Operator Operator Add Days Operand 1 Operand 2 Value Variable …" at bounding box center [275, 150] width 525 height 204
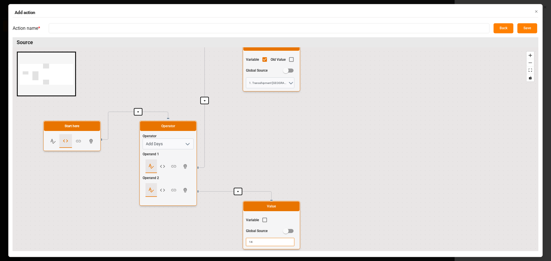
click at [525, 27] on button "Save" at bounding box center [527, 28] width 20 height 10
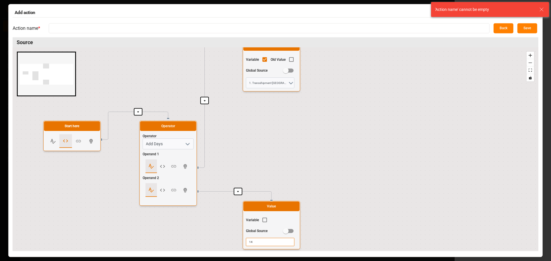
click at [80, 29] on input at bounding box center [269, 28] width 440 height 10
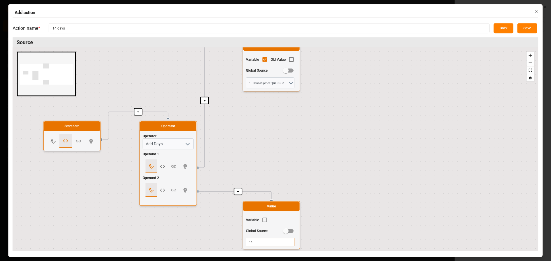
type input "14 days"
click at [525, 26] on button "Save" at bounding box center [527, 28] width 20 height 10
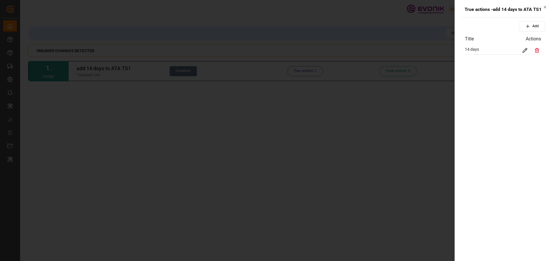
click at [544, 7] on icon "button" at bounding box center [544, 7] width 4 height 4
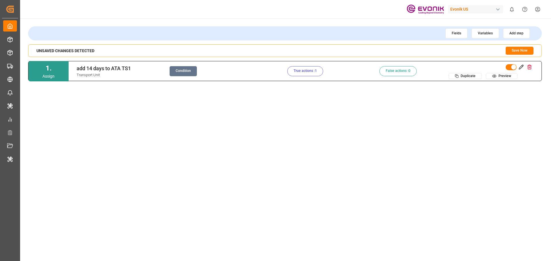
click at [518, 53] on button "Save Now" at bounding box center [519, 51] width 28 height 8
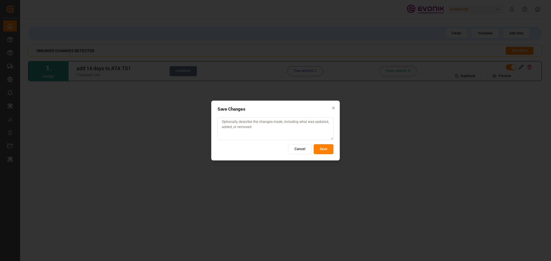
click at [326, 150] on button "Save" at bounding box center [323, 149] width 20 height 10
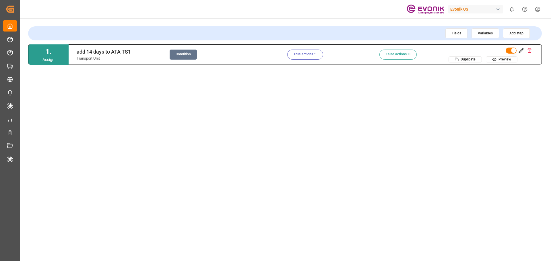
click at [188, 59] on button "Condition" at bounding box center [182, 55] width 27 height 10
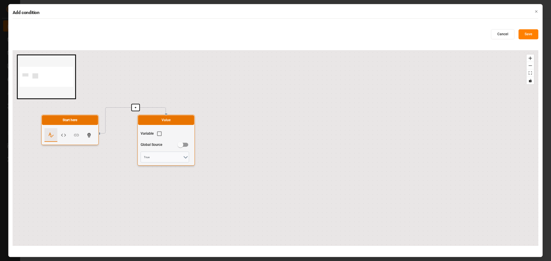
click at [534, 11] on h2 "Add condition" at bounding box center [275, 12] width 525 height 5
click at [536, 11] on icon "button" at bounding box center [536, 11] width 4 height 4
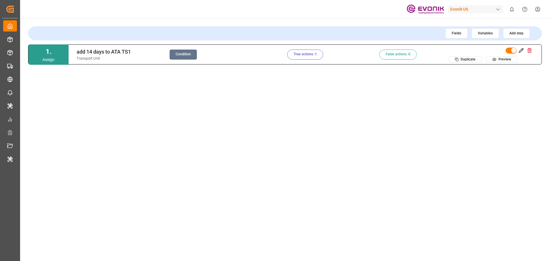
click at [306, 54] on button "True actions : 1" at bounding box center [305, 55] width 36 height 10
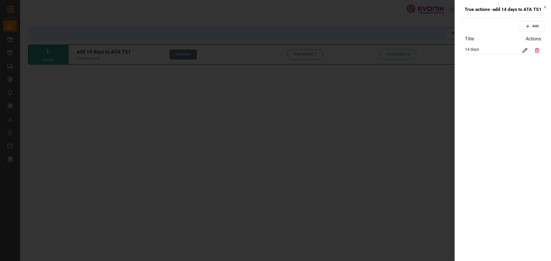
click at [525, 48] on icon at bounding box center [524, 50] width 5 height 5
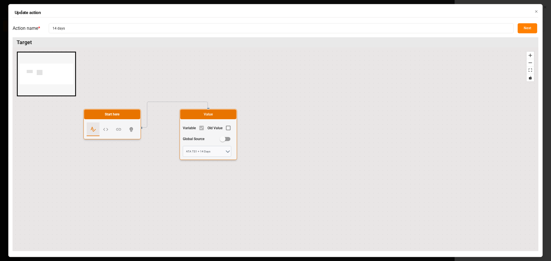
drag, startPoint x: 294, startPoint y: 116, endPoint x: 313, endPoint y: 122, distance: 20.2
click at [315, 123] on div "Start here Value Variable Old Value Global Source ATA TS1 + 14 Days" at bounding box center [275, 150] width 525 height 204
click at [534, 29] on button "Next" at bounding box center [526, 28] width 19 height 10
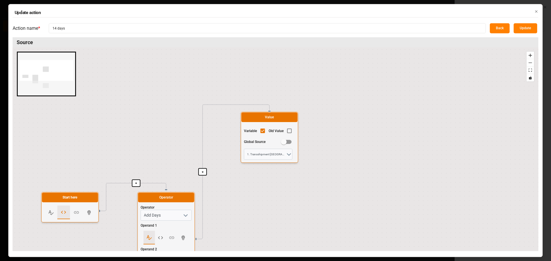
drag, startPoint x: 324, startPoint y: 182, endPoint x: 328, endPoint y: 139, distance: 42.6
click at [327, 149] on div "+ + + Start here Operator Operator Add Days Operand 1 Operand 2 Value Variable …" at bounding box center [275, 150] width 525 height 204
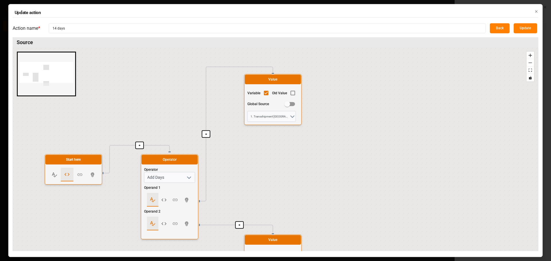
click at [330, 119] on div "+ + + Start here Operator Operator Add Days Operand 1 Operand 2 Value Variable …" at bounding box center [275, 150] width 525 height 204
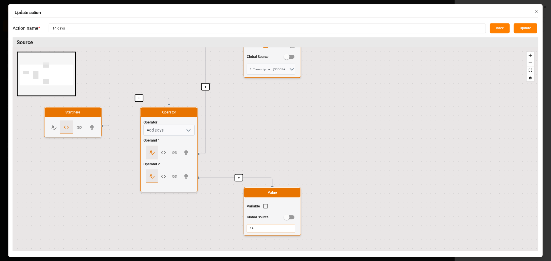
drag, startPoint x: 286, startPoint y: 159, endPoint x: 286, endPoint y: 113, distance: 45.3
click at [286, 113] on div "+ + + Start here Operator Operator Add Days Operand 1 Operand 2 Value Variable …" at bounding box center [275, 150] width 525 height 204
click at [536, 11] on icon "button" at bounding box center [536, 11] width 4 height 4
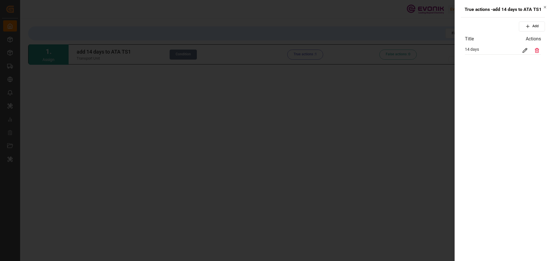
click at [544, 8] on icon "button" at bounding box center [544, 7] width 4 height 4
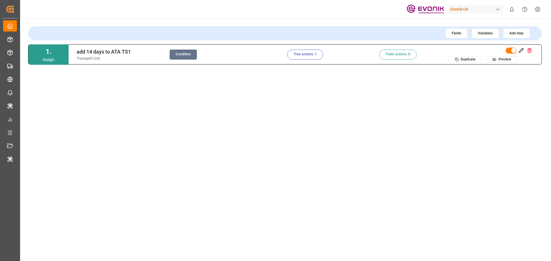
click at [354, 117] on div "1 . Assign add 14 days to ATA TS1 Transport Unit Condition True actions : 1 Fal…" at bounding box center [284, 148] width 513 height 209
click at [451, 8] on div "Evonik US" at bounding box center [475, 9] width 55 height 8
type input "evonik ind"
click at [458, 36] on span "Evonik Industries AG" at bounding box center [464, 36] width 38 height 6
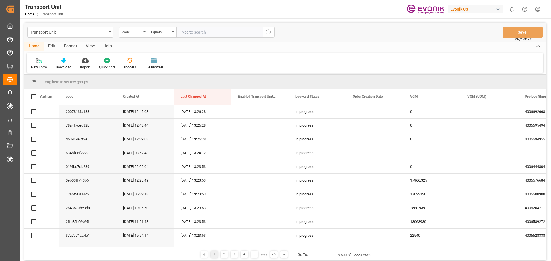
drag, startPoint x: 52, startPoint y: 48, endPoint x: 87, endPoint y: 50, distance: 34.8
click at [52, 48] on div "Edit" at bounding box center [52, 47] width 16 height 10
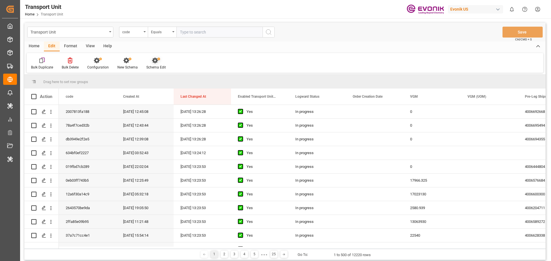
click at [157, 63] on icon at bounding box center [156, 61] width 8 height 6
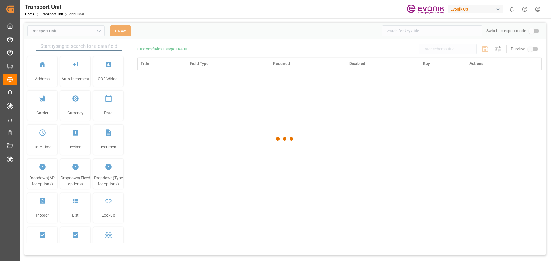
type input "Transport Unit"
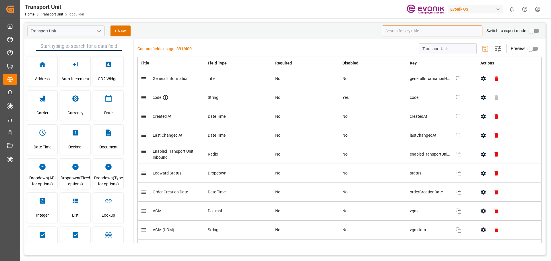
click at [431, 31] on input at bounding box center [432, 31] width 100 height 11
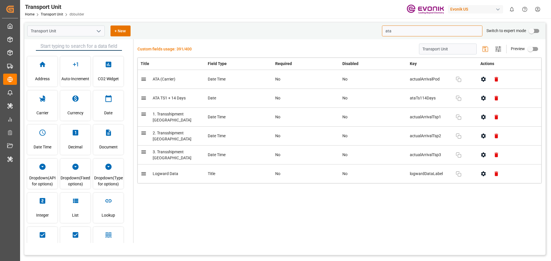
click at [484, 97] on icon "button" at bounding box center [483, 98] width 5 height 5
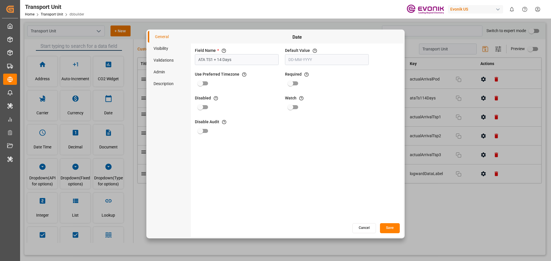
click at [159, 50] on li "Visibility" at bounding box center [169, 49] width 43 height 12
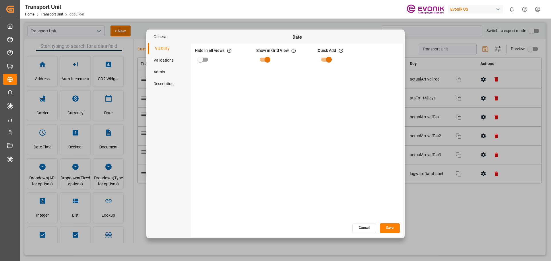
click at [161, 58] on li "Validations" at bounding box center [169, 60] width 43 height 12
click at [161, 71] on li "Admin" at bounding box center [169, 72] width 43 height 12
click at [163, 85] on li "Description" at bounding box center [169, 84] width 43 height 12
click at [164, 36] on li "General" at bounding box center [169, 37] width 43 height 12
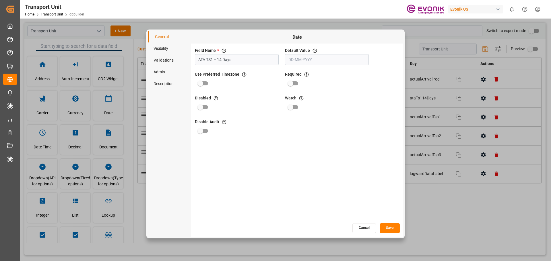
click at [371, 229] on button "Cancel" at bounding box center [364, 228] width 24 height 10
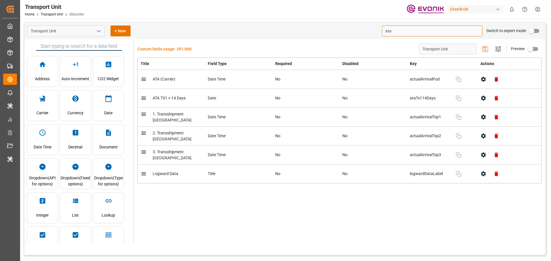
drag, startPoint x: 400, startPoint y: 29, endPoint x: 370, endPoint y: 30, distance: 29.8
click at [371, 30] on div "Transport Unit + New ata Switch to expert mode" at bounding box center [284, 31] width 521 height 17
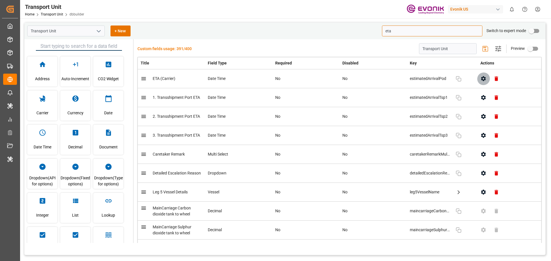
click at [481, 77] on icon "button" at bounding box center [483, 78] width 5 height 5
type input "eta"
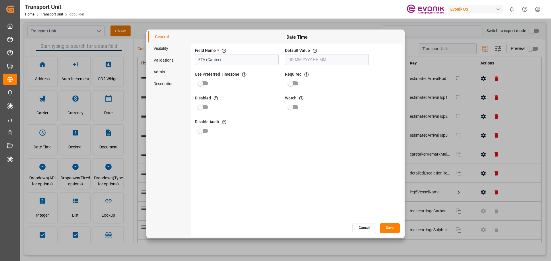
click at [165, 73] on li "Admin" at bounding box center [169, 72] width 43 height 12
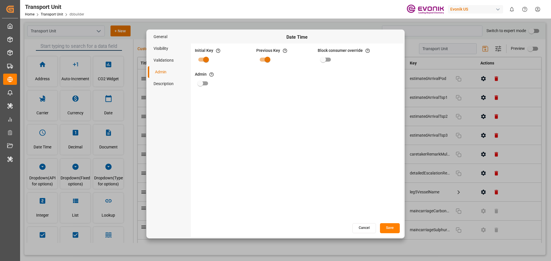
click at [373, 228] on button "Cancel" at bounding box center [364, 228] width 24 height 10
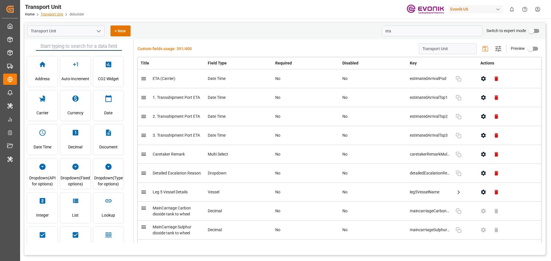
click at [55, 13] on link "Transport Unit" at bounding box center [52, 14] width 22 height 4
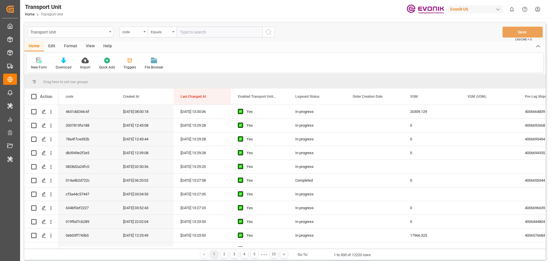
click at [53, 46] on div "Edit" at bounding box center [52, 47] width 16 height 10
click at [162, 65] on div "Schema Edit" at bounding box center [156, 63] width 28 height 13
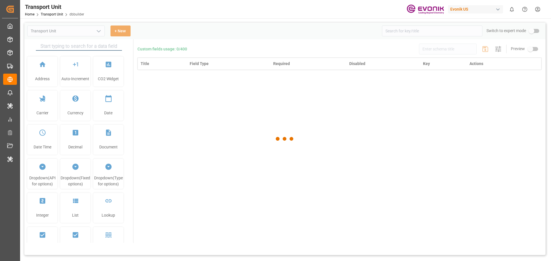
type input "Transport Unit"
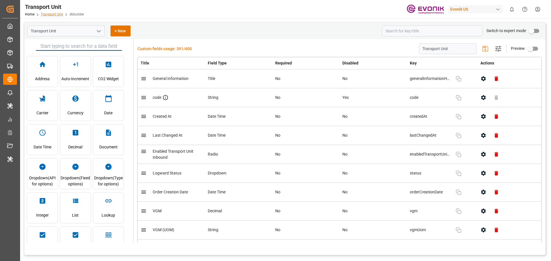
click at [60, 15] on link "Transport Unit" at bounding box center [52, 14] width 22 height 4
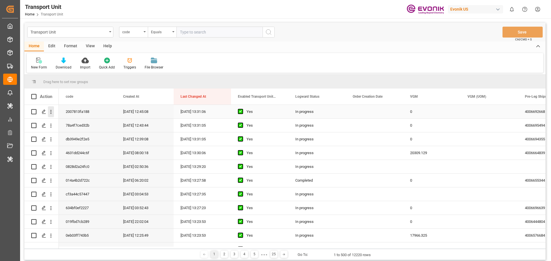
click at [52, 111] on icon "open menu" at bounding box center [51, 112] width 6 height 6
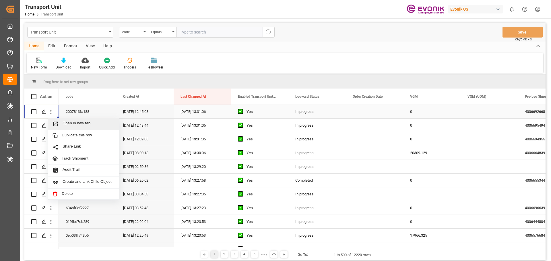
click at [83, 126] on span "Open in new tab" at bounding box center [89, 124] width 52 height 6
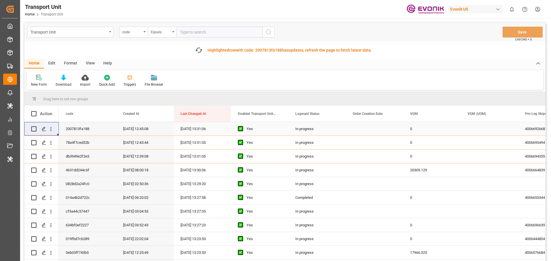
click at [51, 127] on icon "open menu" at bounding box center [51, 129] width 6 height 6
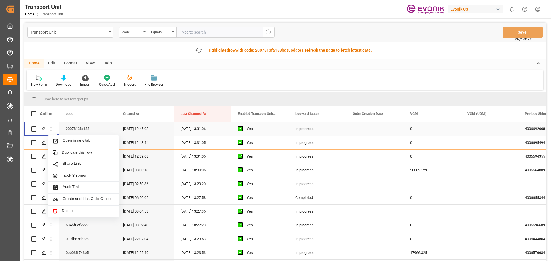
click at [80, 140] on span "Open in new tab" at bounding box center [89, 141] width 52 height 6
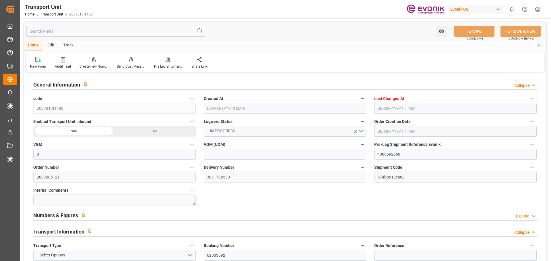
type input "0"
type input "AC Containerline"
type input "AC Containerline GmbH"
type input "USSAV"
type input "CALIV"
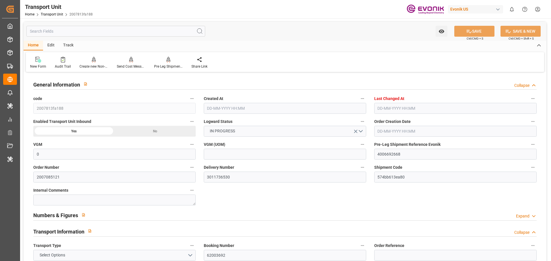
type input "18687.36"
type input "[DATE] 12:45"
type input "[DATE] 13:31"
type input "[DATE]"
type input "[DATE] 00:00"
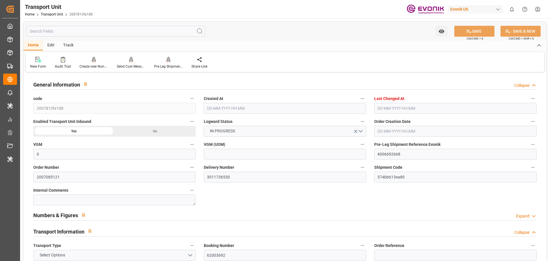
type input "17-08-2025 00:00"
type input "24-08-2025 00:00"
type input "10-09-2025 00:00"
type input "08-09-2025 00:00"
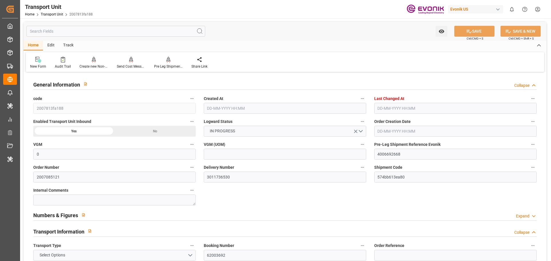
type input "[DATE] 17:00"
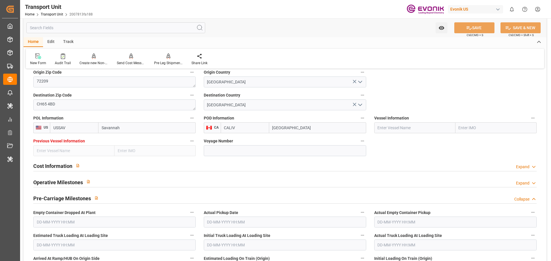
scroll to position [229, 0]
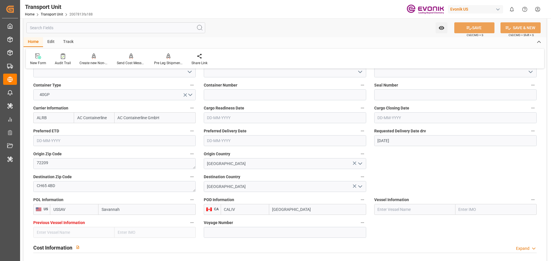
click at [80, 26] on input "text" at bounding box center [115, 27] width 179 height 11
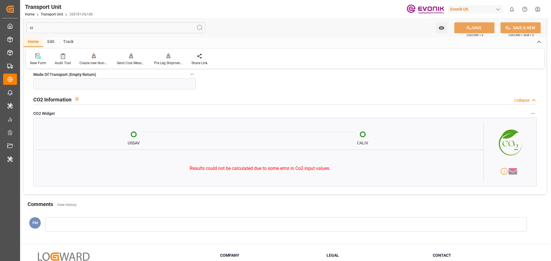
scroll to position [0, 0]
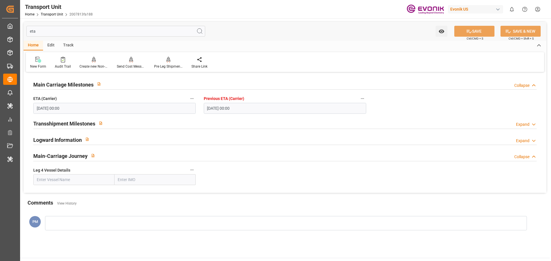
type input "eta"
click at [364, 101] on icon "button" at bounding box center [362, 98] width 5 height 5
click at [439, 104] on div at bounding box center [275, 130] width 551 height 261
click at [133, 124] on div "Transshipment Milestones Expand" at bounding box center [284, 123] width 503 height 11
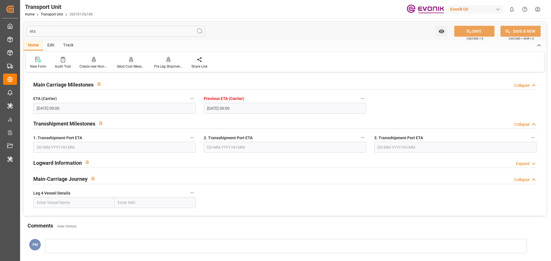
click at [112, 165] on div "Logward Information Expand" at bounding box center [284, 162] width 503 height 11
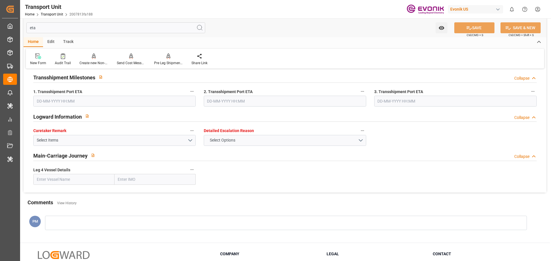
scroll to position [57, 0]
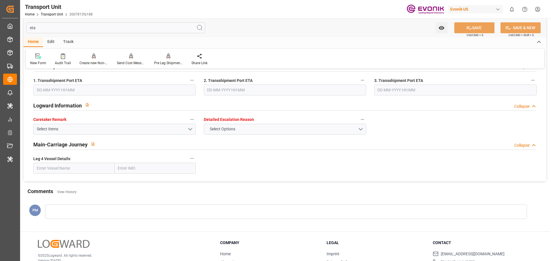
click at [116, 144] on div "Main-Carriage Journey Collapse" at bounding box center [284, 144] width 503 height 11
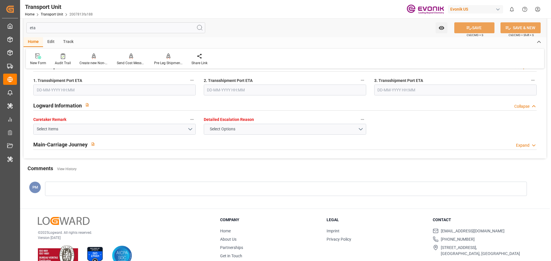
click at [116, 144] on div "Main-Carriage Journey Expand" at bounding box center [284, 144] width 503 height 11
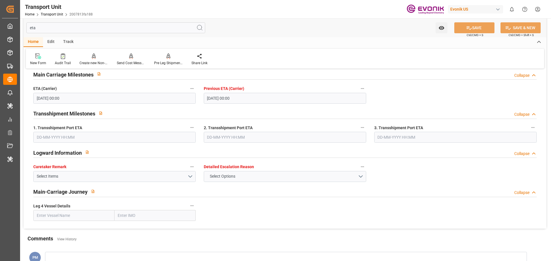
scroll to position [0, 0]
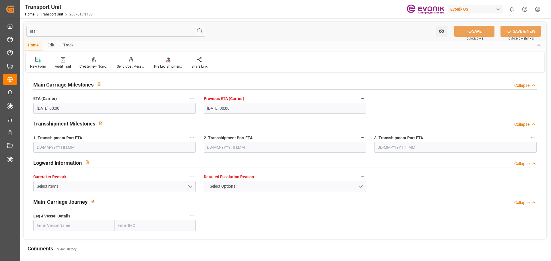
click at [540, 9] on html "Created by potrace 1.15, written by Peter Selinger 2001-2017 Created by potrace…" at bounding box center [275, 130] width 551 height 261
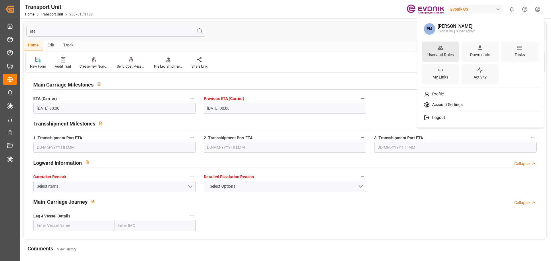
click at [446, 59] on div "User and Roles" at bounding box center [440, 55] width 29 height 8
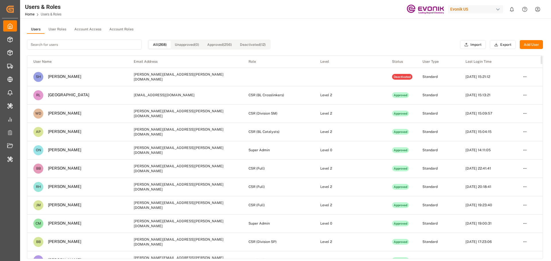
click at [91, 28] on button "Account Access" at bounding box center [87, 29] width 35 height 9
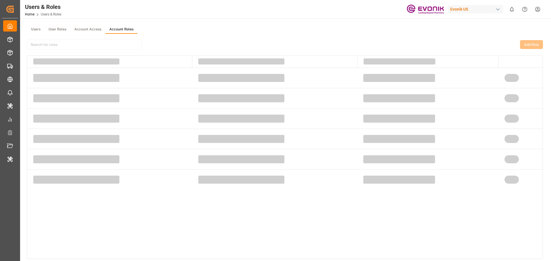
click at [113, 28] on button "Account Roles" at bounding box center [121, 29] width 32 height 9
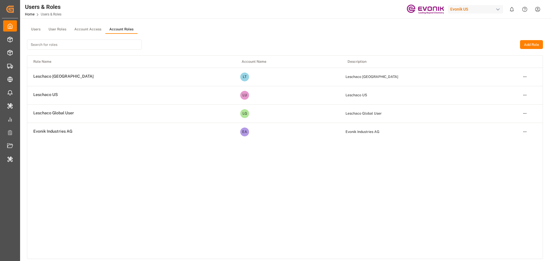
click at [524, 113] on html "Created by potrace 1.15, written by Peter Selinger 2001-2017 Created by potrace…" at bounding box center [275, 130] width 551 height 261
click at [514, 124] on div "Edit" at bounding box center [513, 124] width 30 height 8
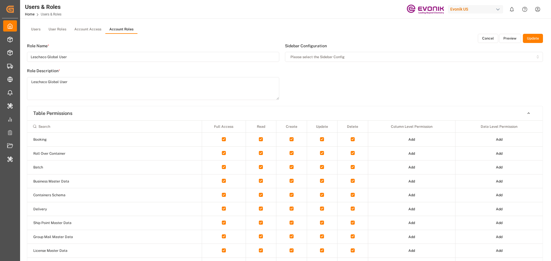
click at [507, 38] on button "Preview" at bounding box center [510, 38] width 22 height 9
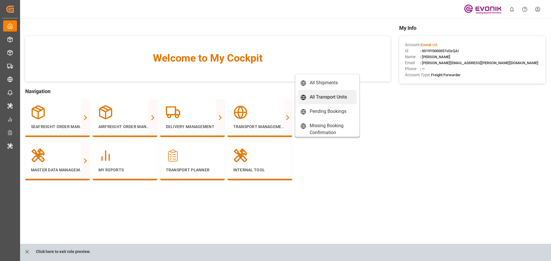
click at [325, 97] on div "All Transport Units" at bounding box center [327, 97] width 37 height 7
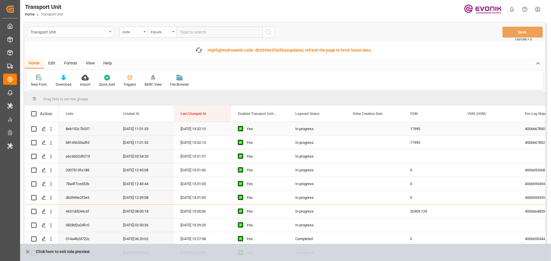
click at [51, 129] on icon "open menu" at bounding box center [50, 129] width 1 height 4
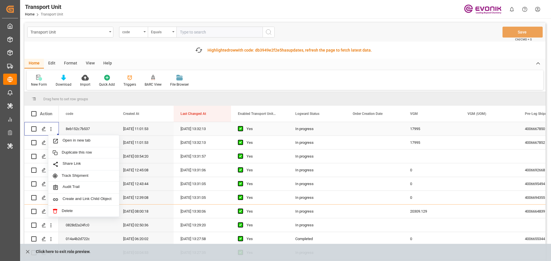
click at [72, 138] on div "Open in new tab" at bounding box center [83, 141] width 71 height 12
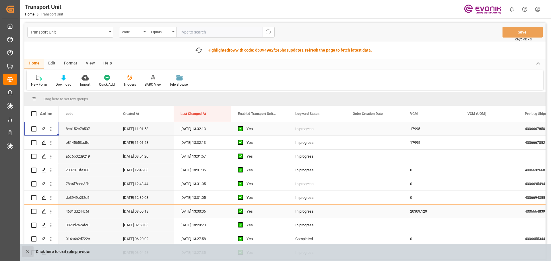
click at [25, 249] on icon "close role preview" at bounding box center [28, 252] width 6 height 6
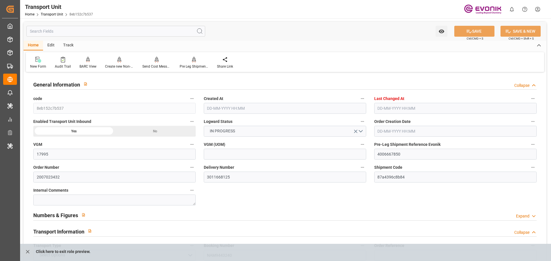
type input "17995"
type input "CMACGM"
type input "CMA CGM Group"
type input "USNYC"
type input "TWTXG"
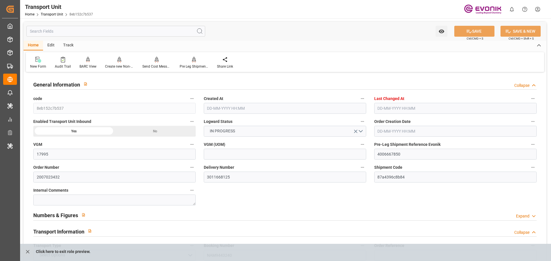
type input "9728942"
type input "USNYC"
type input "TWKHH"
type input "9728942"
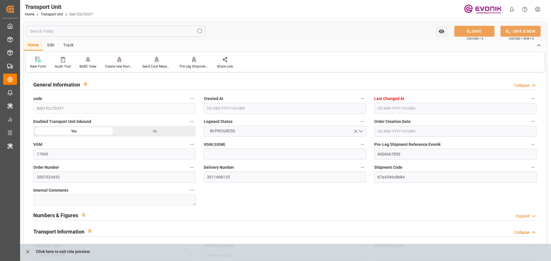
type input "18758.88"
type input "[DATE] 11:01"
type input "[DATE] 13:32"
type input "[DATE]"
type input "[DATE] 10:12"
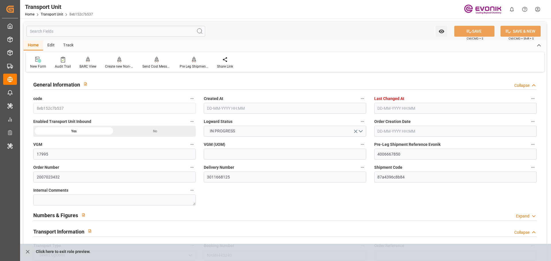
type input "[DATE] 07:38"
type input "[DATE] 00:00"
type input "[DATE] 01:00"
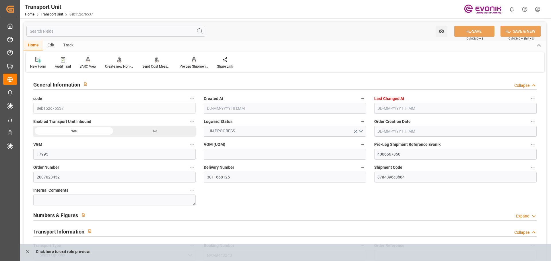
type input "[DATE] 00:00"
type input "[DATE]"
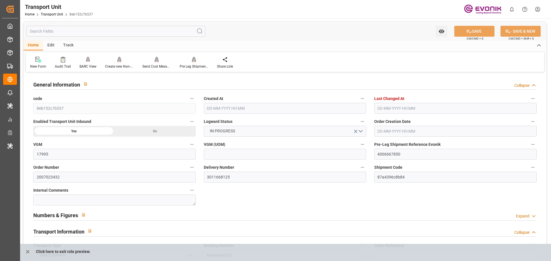
type input "[DATE] 21:37"
type input "[DATE] 01:00"
type input "[DATE] 08:36"
type input "[DATE] 07:00"
type input "[DATE] 21:13"
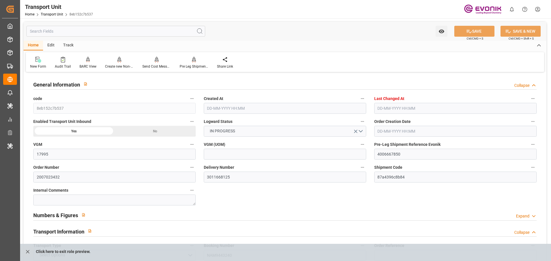
type input "27-09-2025 21:13"
click at [132, 27] on input "text" at bounding box center [115, 31] width 179 height 11
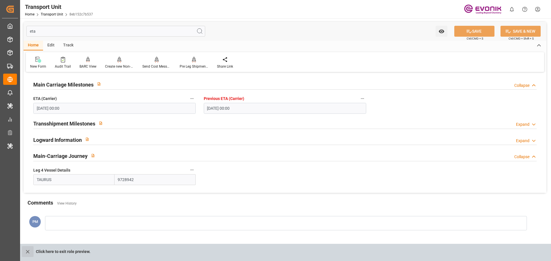
type input "eta"
click at [25, 251] on icon "close role preview" at bounding box center [28, 252] width 6 height 6
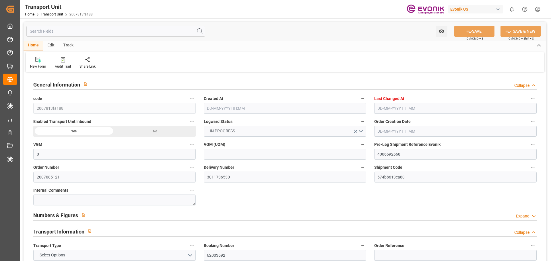
type input "0"
type input "AC Containerline"
type input "AC Containerline GmbH"
type input "USSAV"
type input "CALIV"
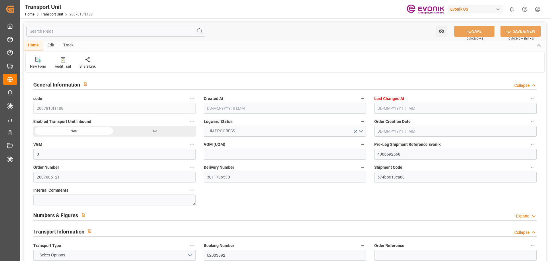
type input "18687.36"
type input "01-08-2025 12:45"
type input "12-08-2025 13:33"
type input "17-09-2025"
type input "24-08-2025 00:00"
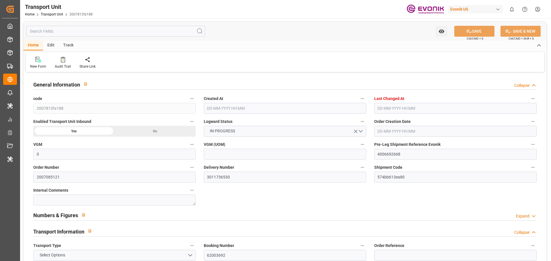
type input "17-08-2025 00:00"
type input "24-08-2025 00:00"
type input "10-09-2025 00:00"
type input "08-09-2025 00:00"
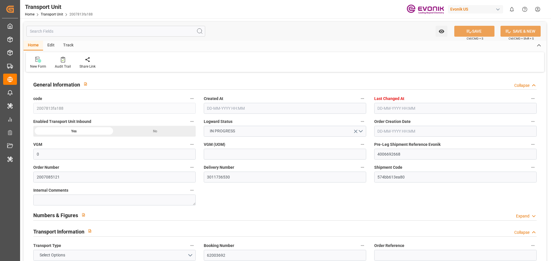
type input "20-08-2025 17:00"
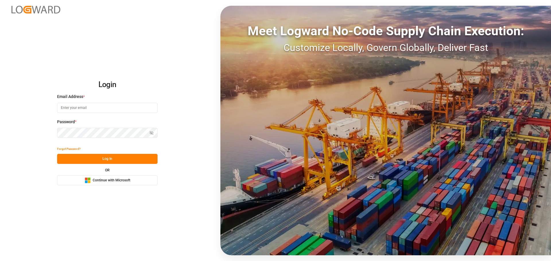
click at [105, 174] on div "OR Microsoft Logo Continue with Microsoft" at bounding box center [107, 177] width 100 height 17
click at [101, 182] on span "Continue with Microsoft" at bounding box center [112, 180] width 38 height 5
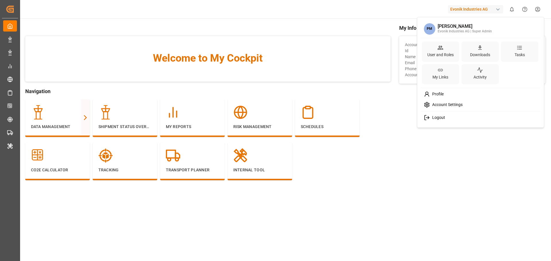
click at [538, 9] on html "Created by potrace 1.15, written by [PERSON_NAME] [DATE]-[DATE] Created by potr…" at bounding box center [275, 130] width 551 height 261
click at [448, 103] on span "Account Settings" at bounding box center [446, 104] width 33 height 5
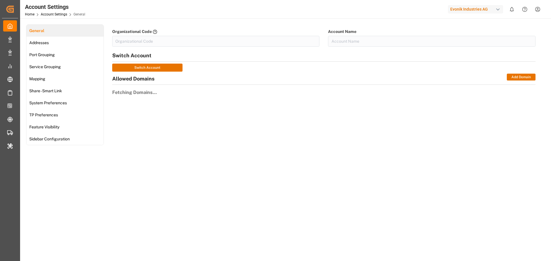
type input "EvonikIn-6LLN"
type input "Evonik Industries AG"
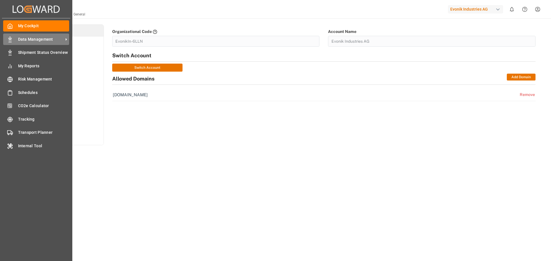
click at [26, 40] on span "Data Management" at bounding box center [40, 39] width 45 height 6
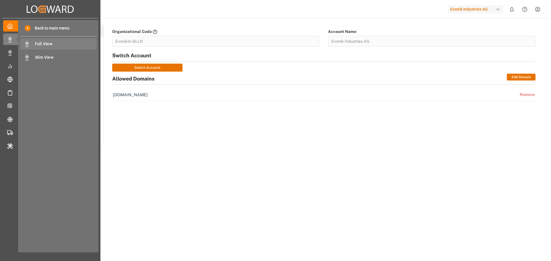
click at [65, 43] on span "Full View" at bounding box center [66, 44] width 62 height 6
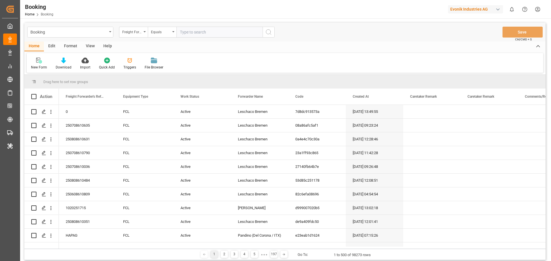
click at [52, 47] on div "Edit" at bounding box center [52, 47] width 16 height 10
click at [121, 64] on div "Configuration" at bounding box center [120, 63] width 30 height 13
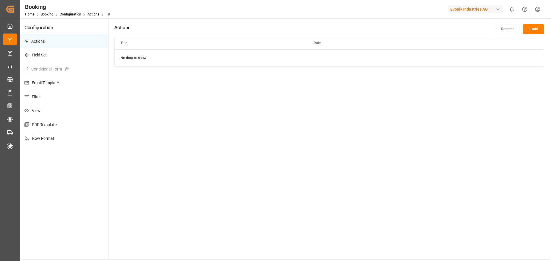
click at [53, 89] on p "Email Template" at bounding box center [64, 83] width 88 height 14
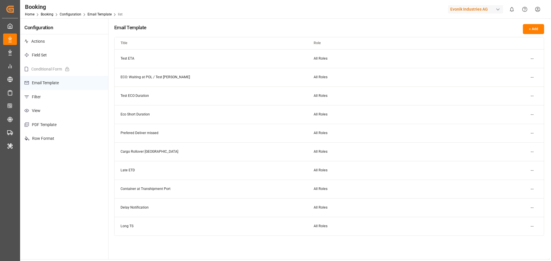
scroll to position [29, 0]
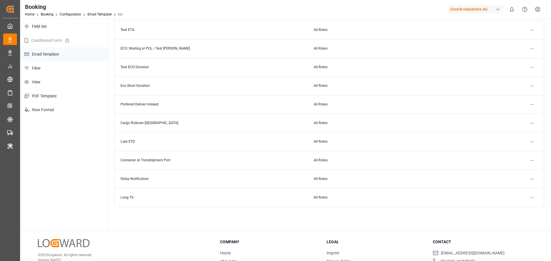
click at [529, 122] on html "Created by potrace 1.15, written by [PERSON_NAME] [DATE]-[DATE] Created by potr…" at bounding box center [275, 130] width 551 height 261
click at [519, 134] on div "Edit" at bounding box center [522, 135] width 30 height 8
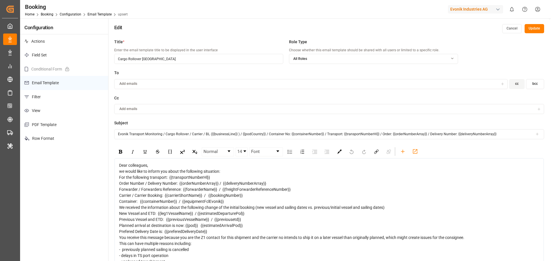
drag, startPoint x: 118, startPoint y: 134, endPoint x: 549, endPoint y: 142, distance: 431.0
click at [549, 142] on div "Title * Enter the email template title to be displayed in the user interface Ca…" at bounding box center [328, 166] width 441 height 261
click at [119, 164] on span "Dear colleagues," at bounding box center [133, 165] width 29 height 5
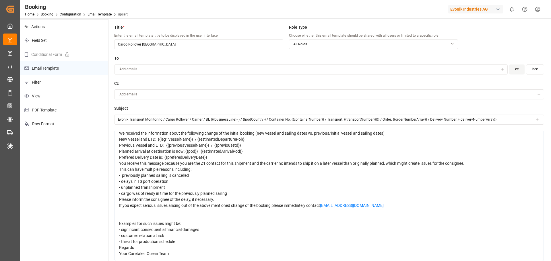
scroll to position [210, 0]
drag, startPoint x: 119, startPoint y: 164, endPoint x: 397, endPoint y: 221, distance: 283.5
click at [397, 221] on div "Dear colleagues, we would like to inform you about the following situation: For…" at bounding box center [329, 172] width 420 height 169
copy div "Dear colleagues, we would like to inform you about the following situation: For…"
click at [249, 239] on div "- threat for production schedule" at bounding box center [329, 242] width 420 height 6
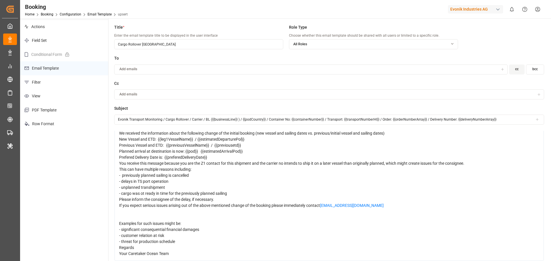
scroll to position [124, 0]
click at [140, 196] on span "- cargo was ot ready in time for the previously planned sailing" at bounding box center [173, 193] width 108 height 5
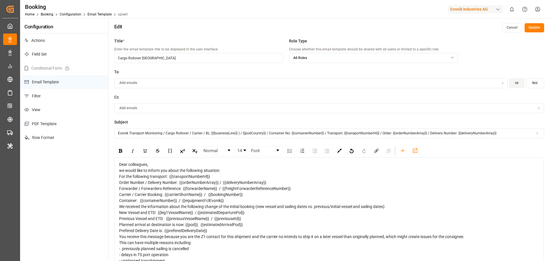
scroll to position [0, 0]
click at [537, 29] on button "Update" at bounding box center [533, 28] width 19 height 9
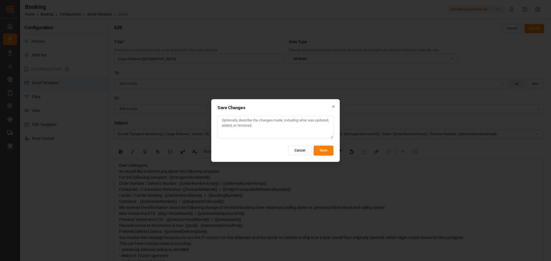
click at [325, 148] on button "Save" at bounding box center [323, 151] width 20 height 10
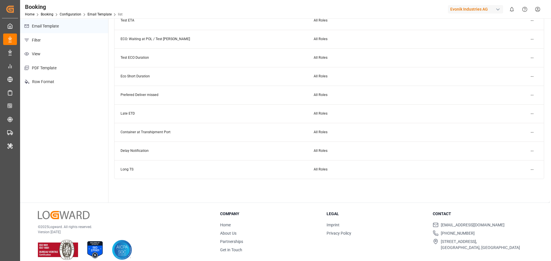
scroll to position [57, 0]
click at [532, 133] on html "Created by potrace 1.15, written by [PERSON_NAME] [DATE]-[DATE] Created by potr…" at bounding box center [275, 130] width 551 height 261
click at [518, 146] on div "Edit" at bounding box center [522, 143] width 30 height 8
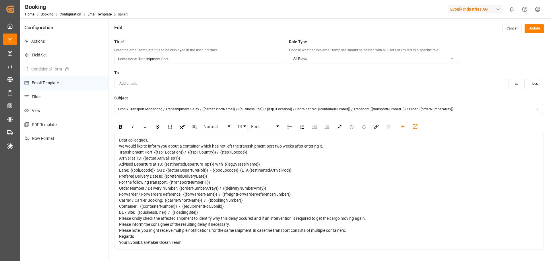
drag, startPoint x: 118, startPoint y: 108, endPoint x: 472, endPoint y: 111, distance: 354.1
click at [472, 111] on input "Evonik Transport Monitoring / Transshipment Delay / {{carrierShortName}} / {{bu…" at bounding box center [329, 109] width 430 height 10
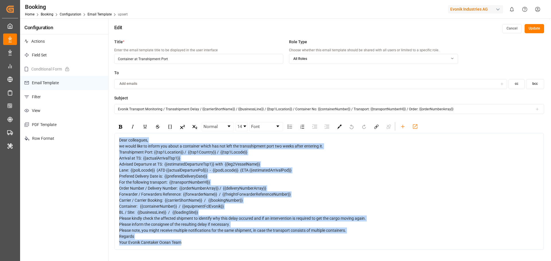
scroll to position [78, 0]
drag, startPoint x: 120, startPoint y: 140, endPoint x: 329, endPoint y: 243, distance: 233.4
click at [329, 243] on div "Dear colleagues, we would like to inform you about a container which has not le…" at bounding box center [329, 191] width 420 height 108
copy div "Dear colleagues, we would like to inform you about a container which has not le…"
click at [346, 179] on div "For the following transport: {{transportNumberHl}}" at bounding box center [329, 182] width 420 height 6
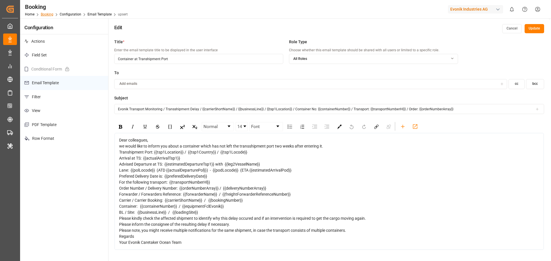
click at [48, 13] on link "Booking" at bounding box center [47, 14] width 13 height 4
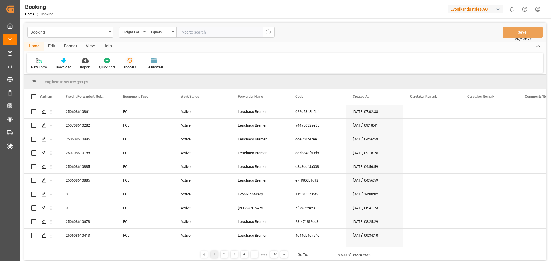
click at [127, 66] on div "Triggers" at bounding box center [129, 67] width 13 height 5
